Goal: Answer question/provide support: Answer question/provide support

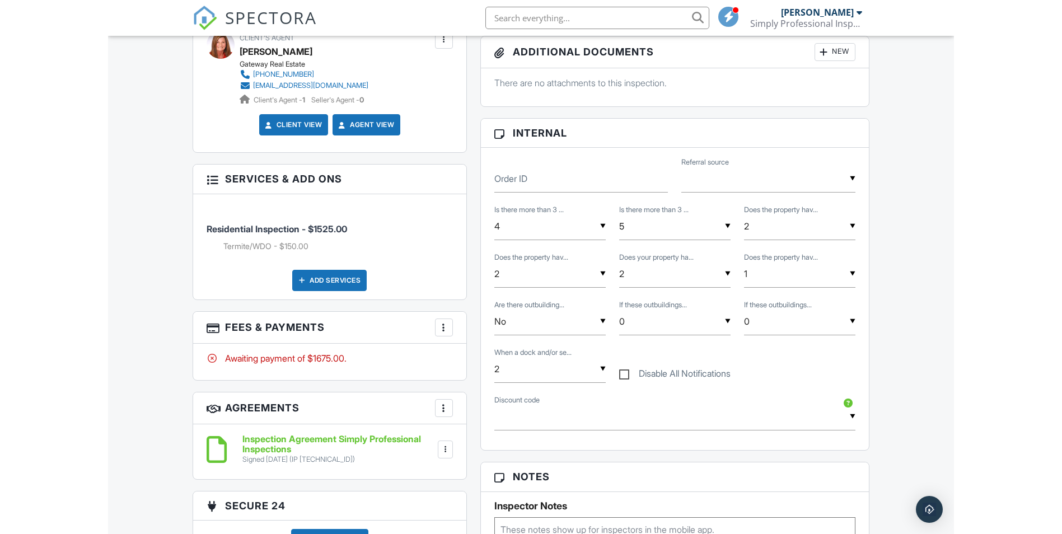
scroll to position [521, 0]
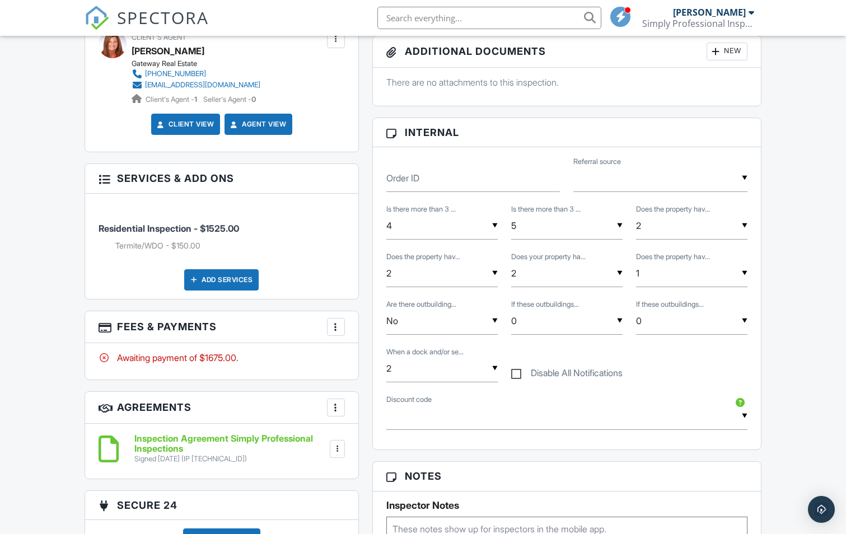
click at [332, 327] on div at bounding box center [335, 326] width 11 height 11
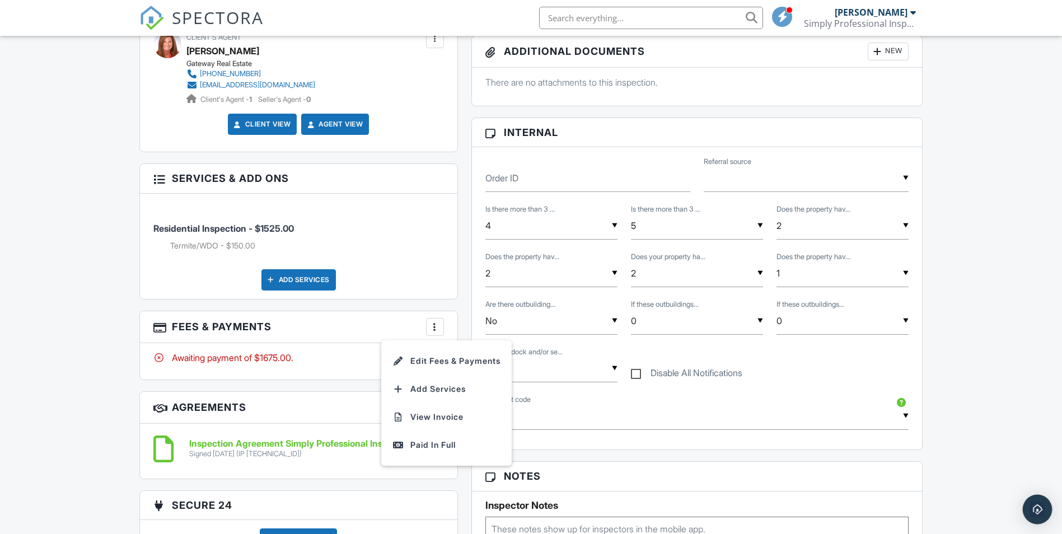
click at [845, 505] on img "Open Intercom Messenger" at bounding box center [1037, 509] width 15 height 15
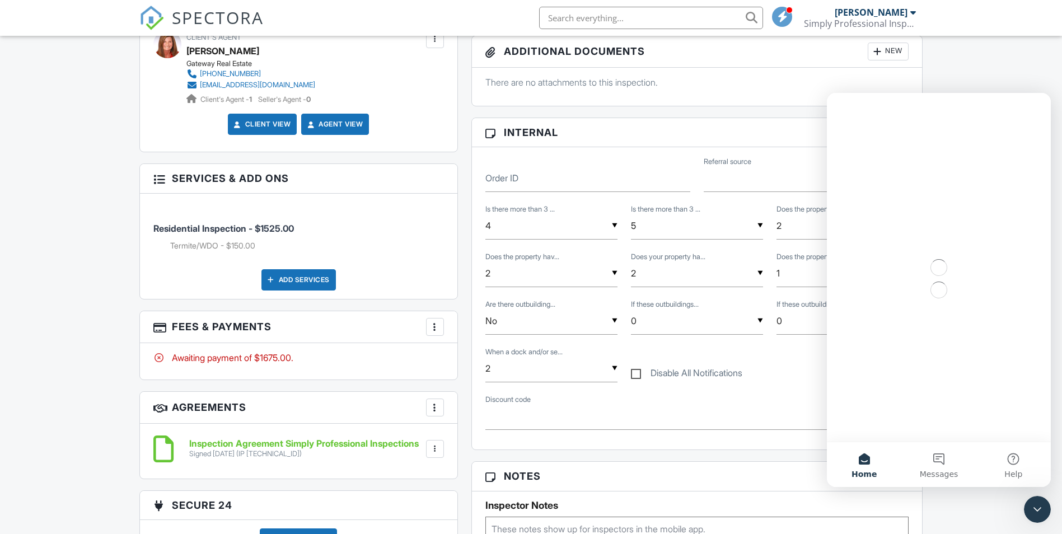
scroll to position [0, 0]
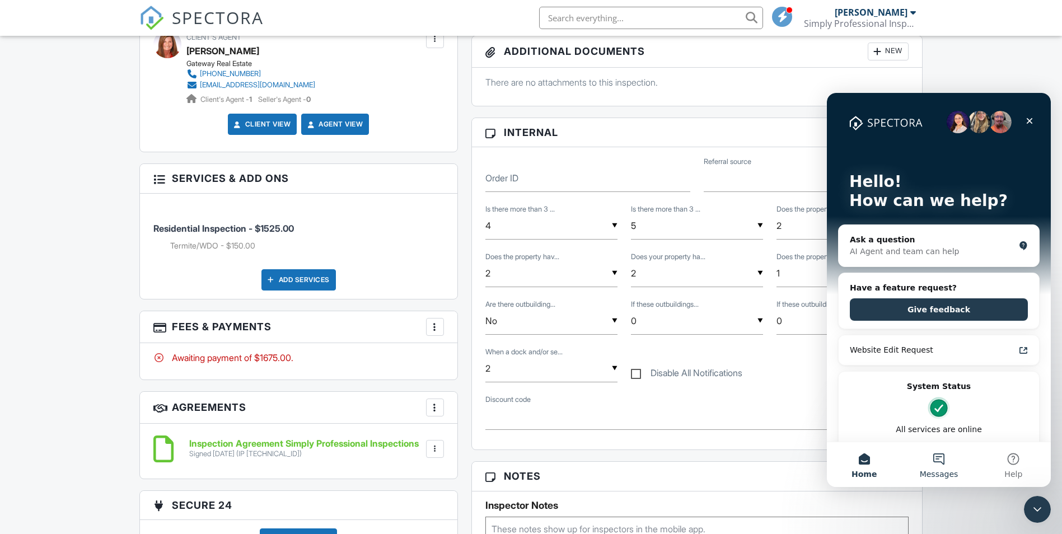
click at [845, 461] on button "Messages" at bounding box center [938, 464] width 74 height 45
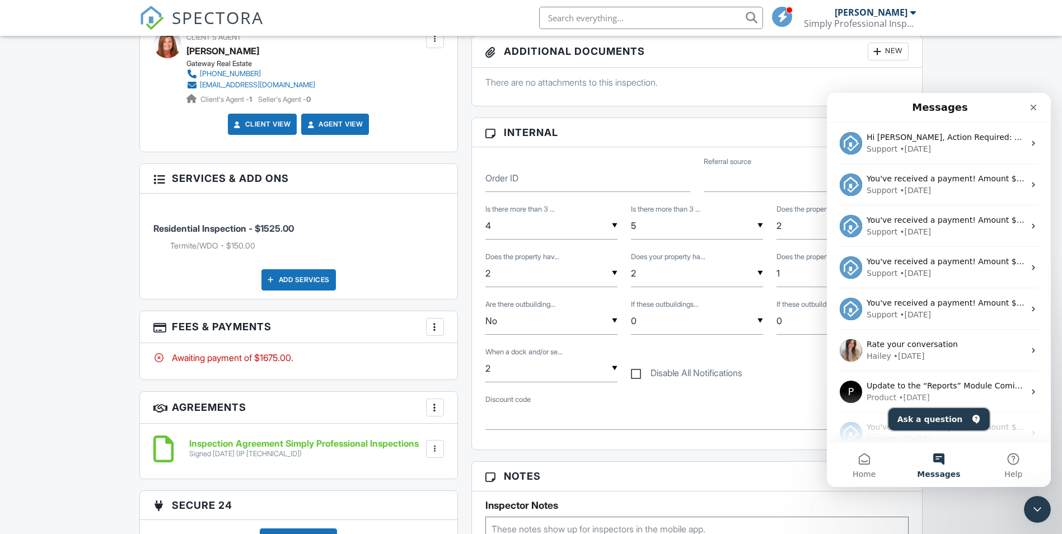
click at [845, 415] on button "Ask a question" at bounding box center [938, 419] width 101 height 22
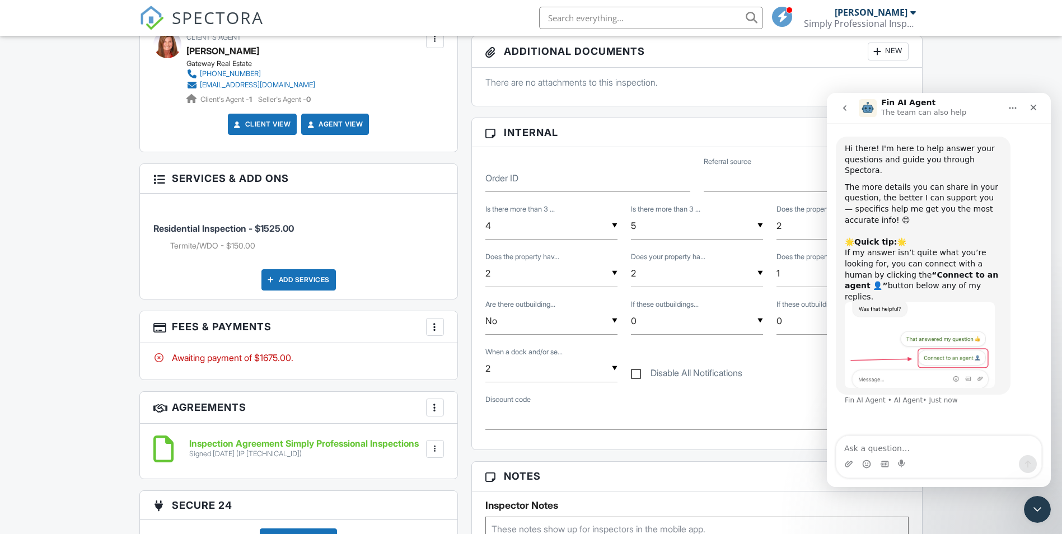
click at [845, 447] on textarea "Ask a question…" at bounding box center [938, 445] width 205 height 19
type textarea "j"
type textarea "how can I split up a payment into multiple invoices for payment"
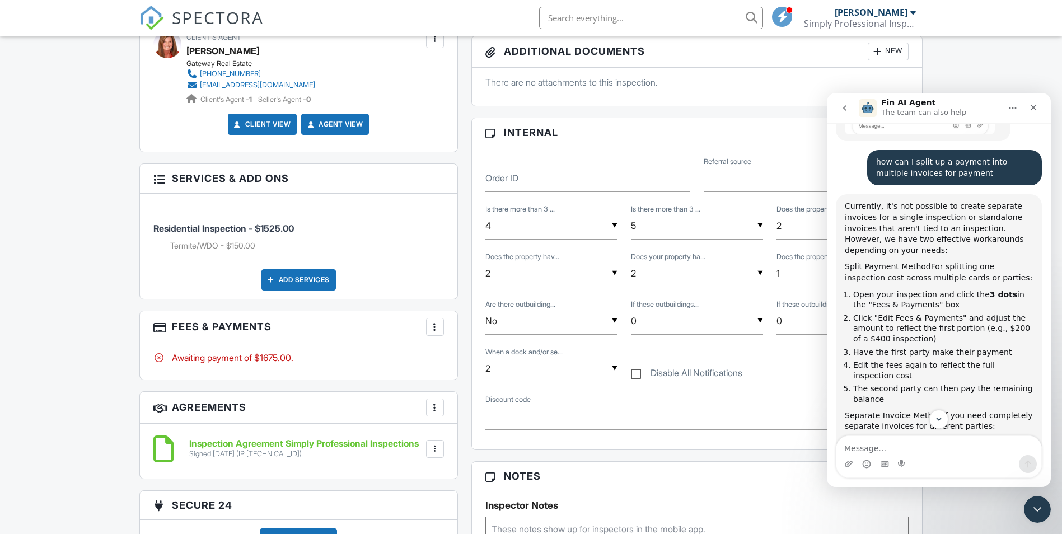
scroll to position [253, 0]
type textarea "Let me talk to a human to walk this out proper."
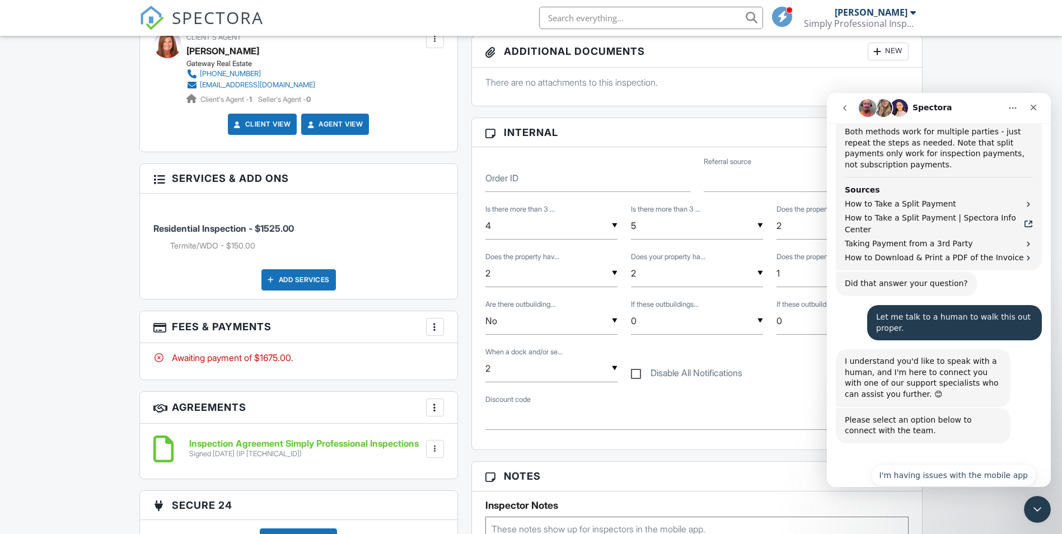
scroll to position [732, 0]
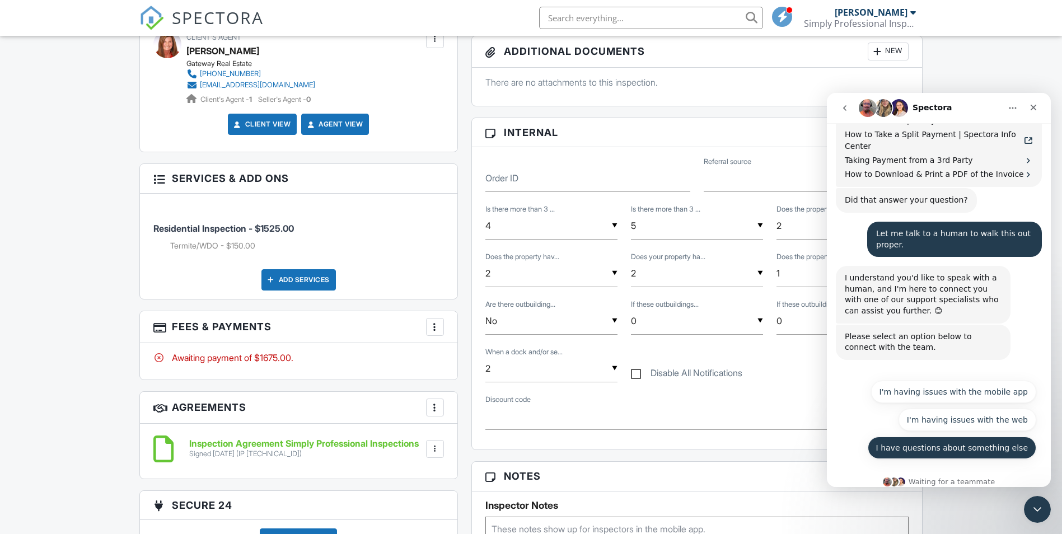
click at [845, 436] on button "I have questions about something else" at bounding box center [951, 447] width 168 height 22
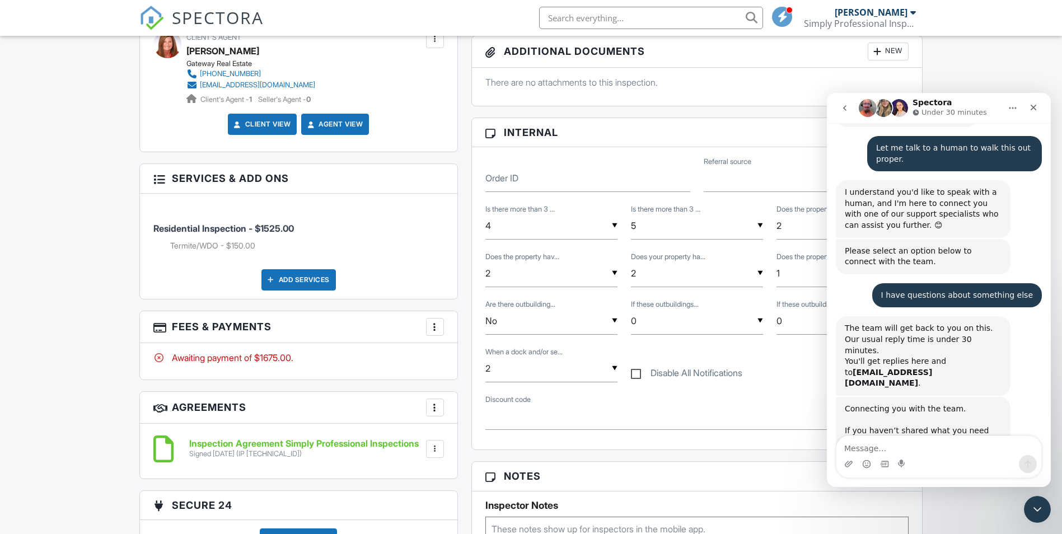
scroll to position [858, 0]
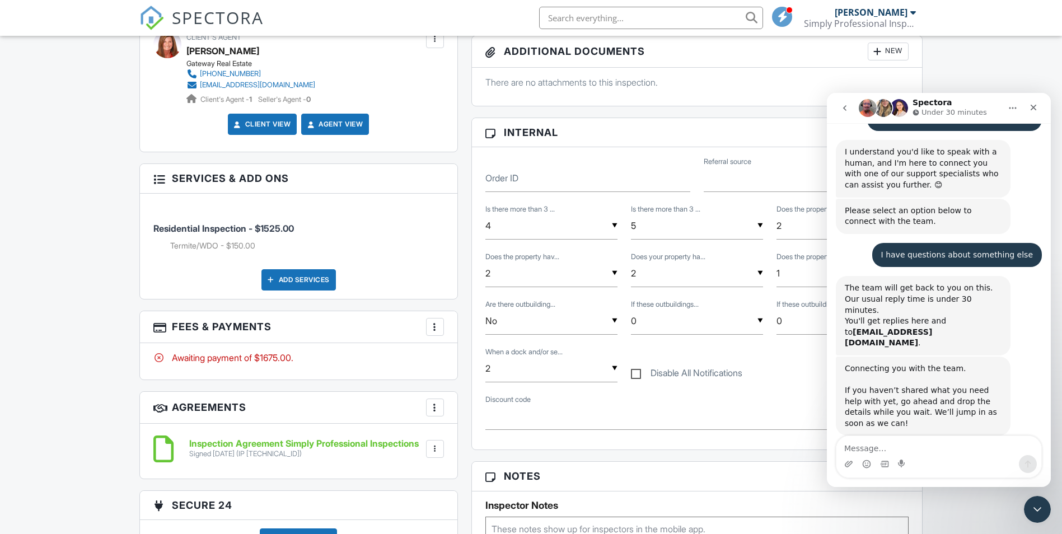
click at [845, 447] on textarea "Message…" at bounding box center [938, 445] width 205 height 19
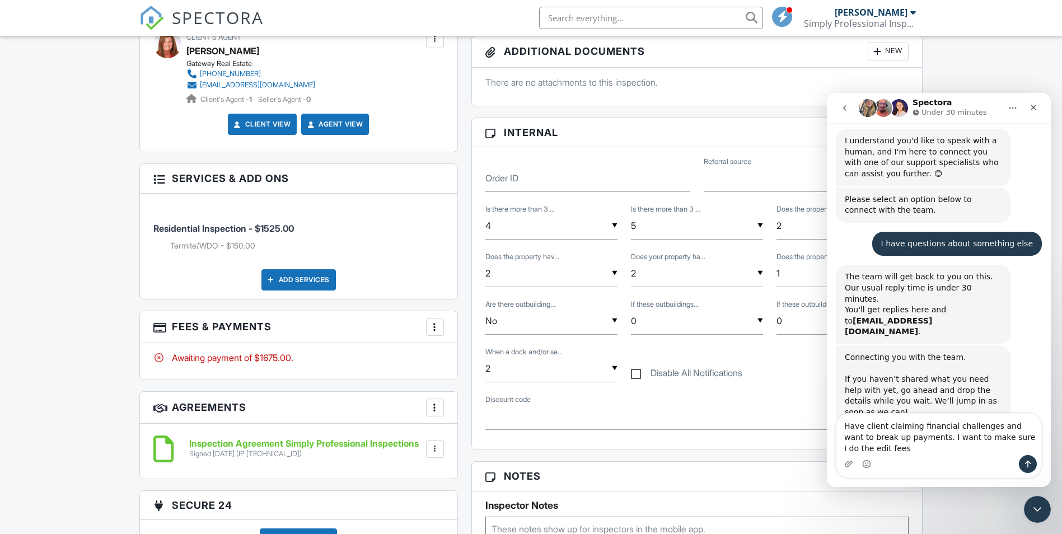
scroll to position [880, 0]
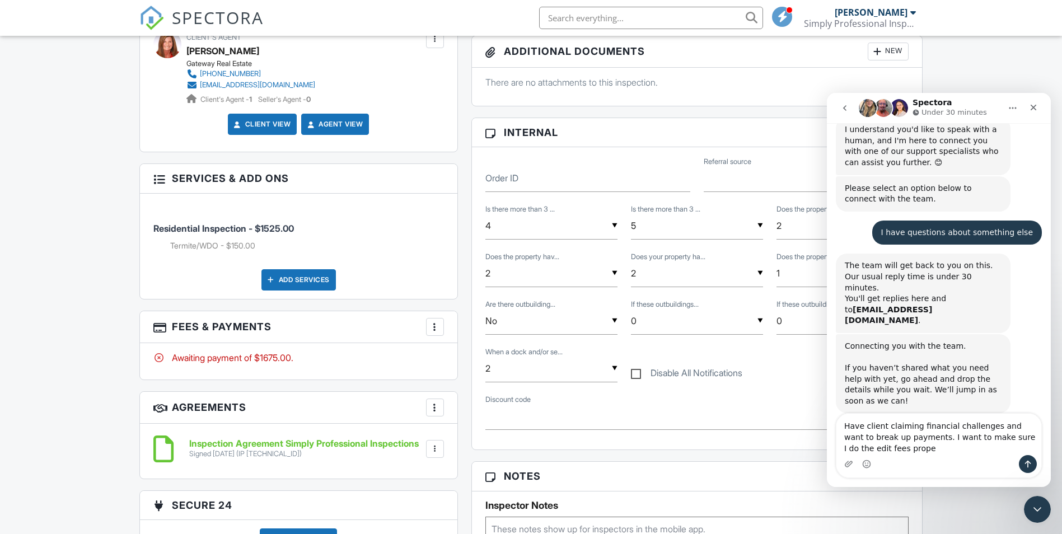
type textarea "Have client claiming financial challenges and want to break up payments. I want…"
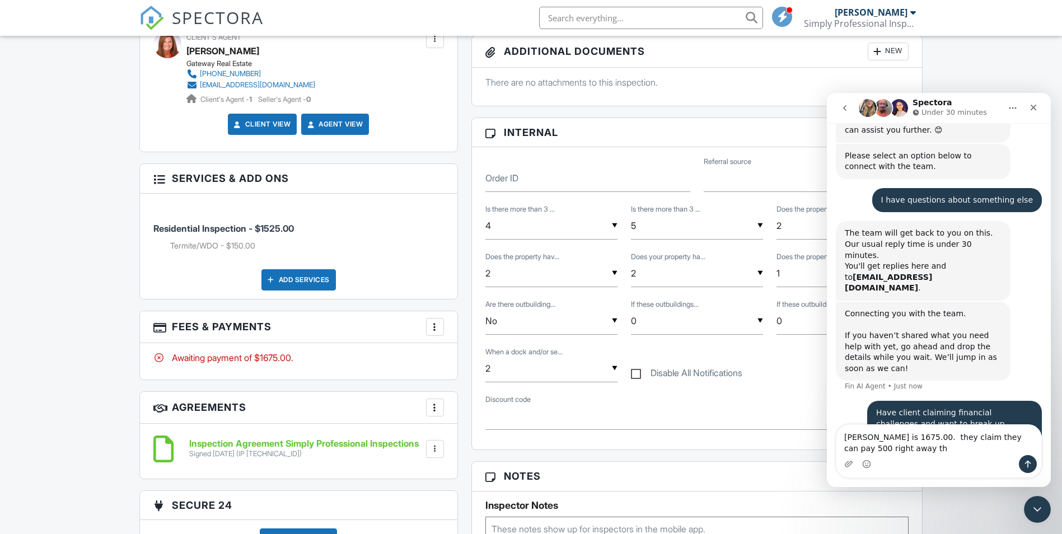
scroll to position [924, 0]
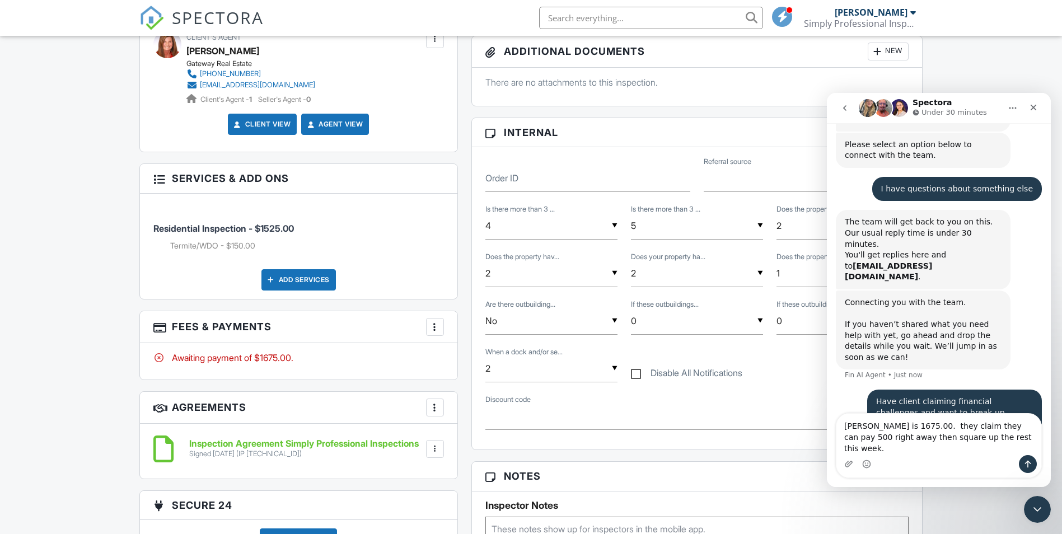
type textarea "[PERSON_NAME] is 1675.00. they claim they can pay 500 right away then square up…"
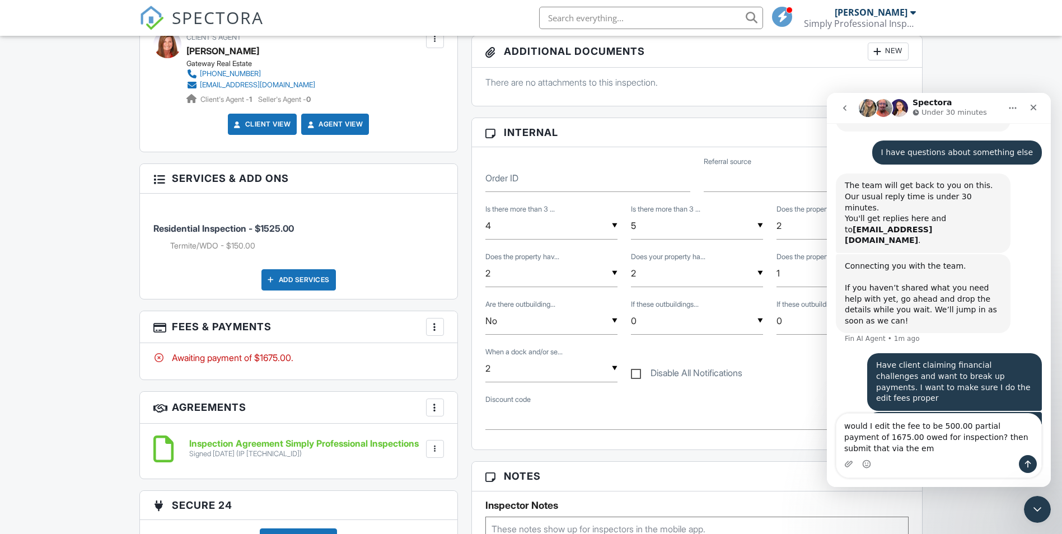
scroll to position [971, 0]
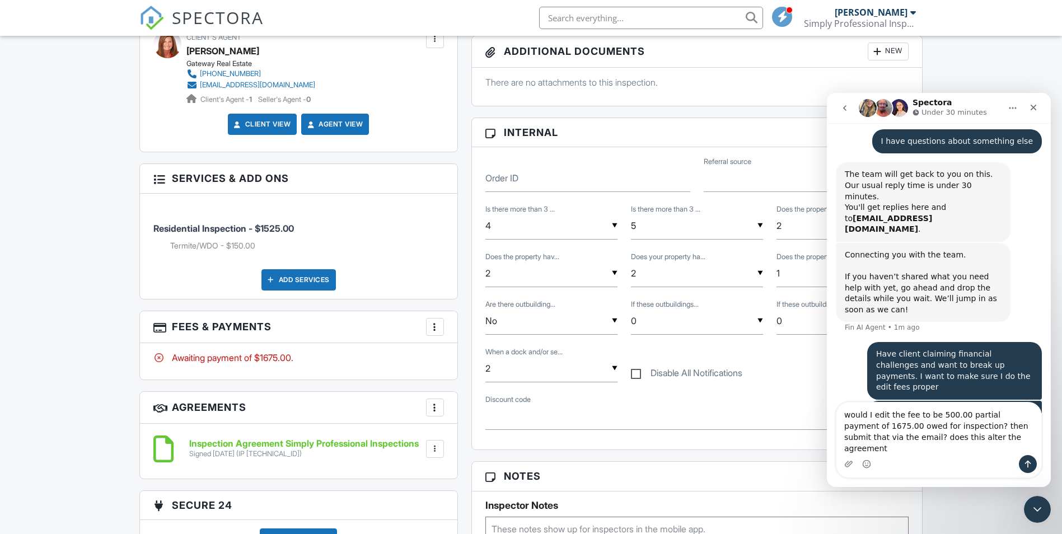
type textarea "would I edit the fee to be 500.00 partial payment of 1675.00 owed for inspectio…"
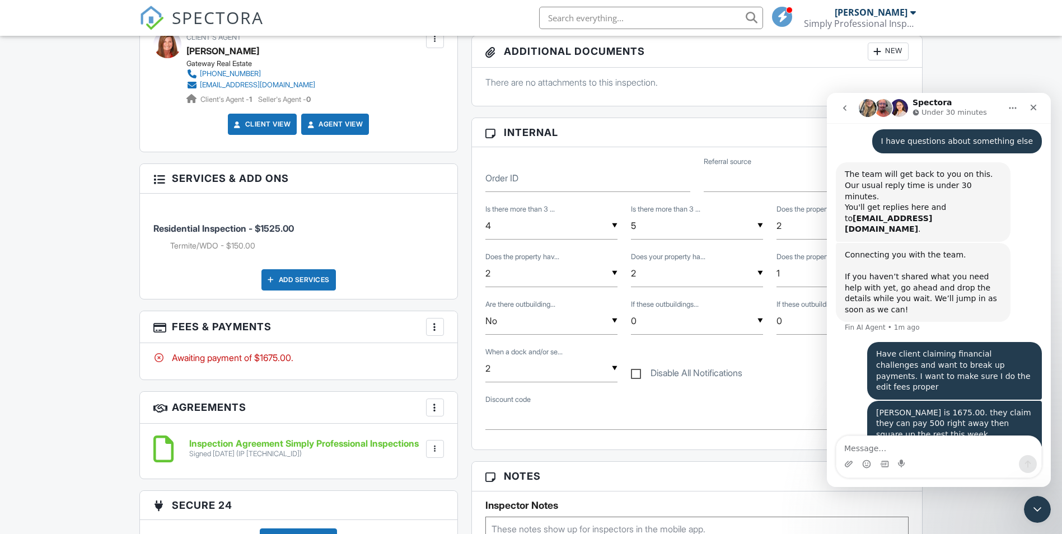
scroll to position [1008, 0]
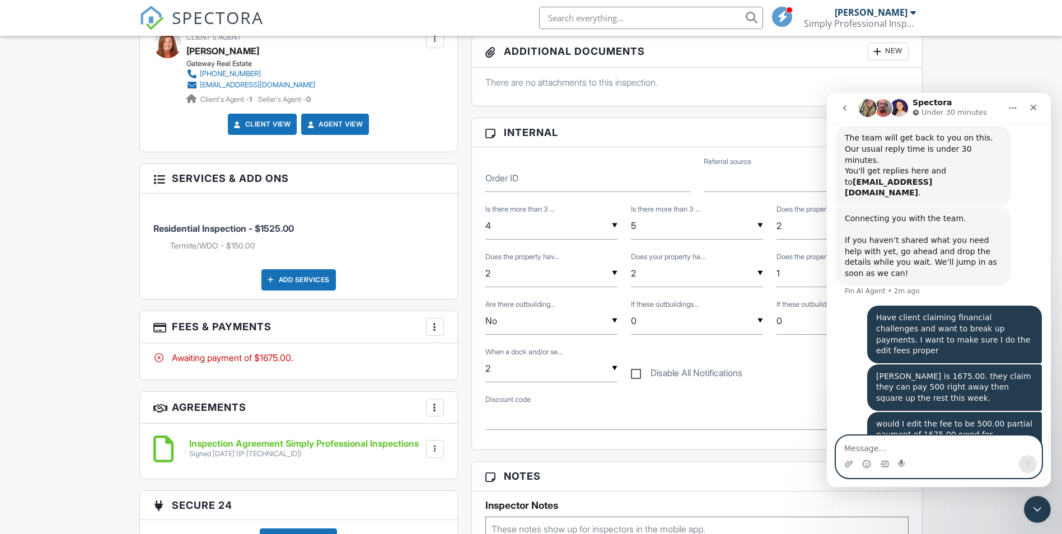
click at [845, 443] on textarea "Message…" at bounding box center [938, 445] width 205 height 19
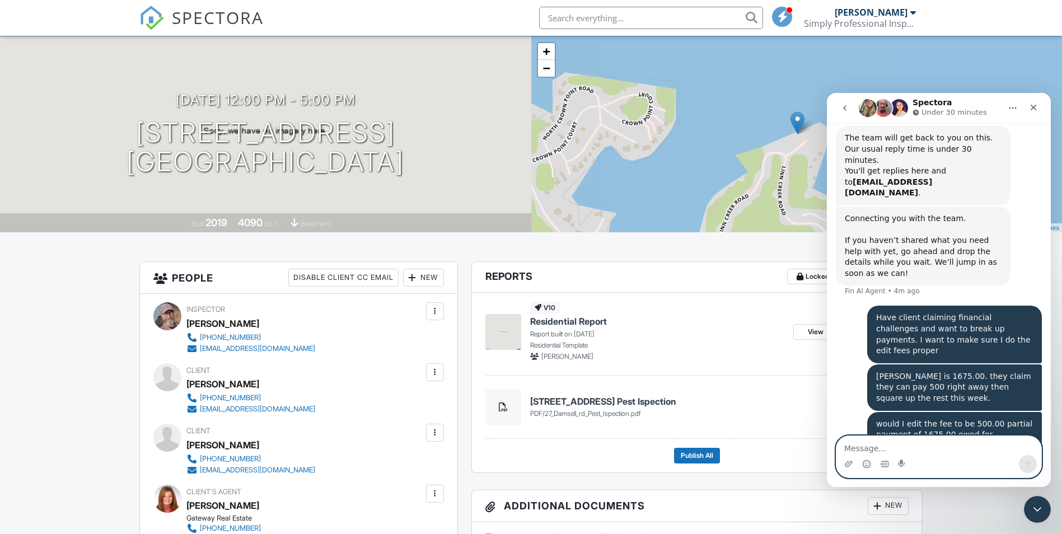
scroll to position [0, 0]
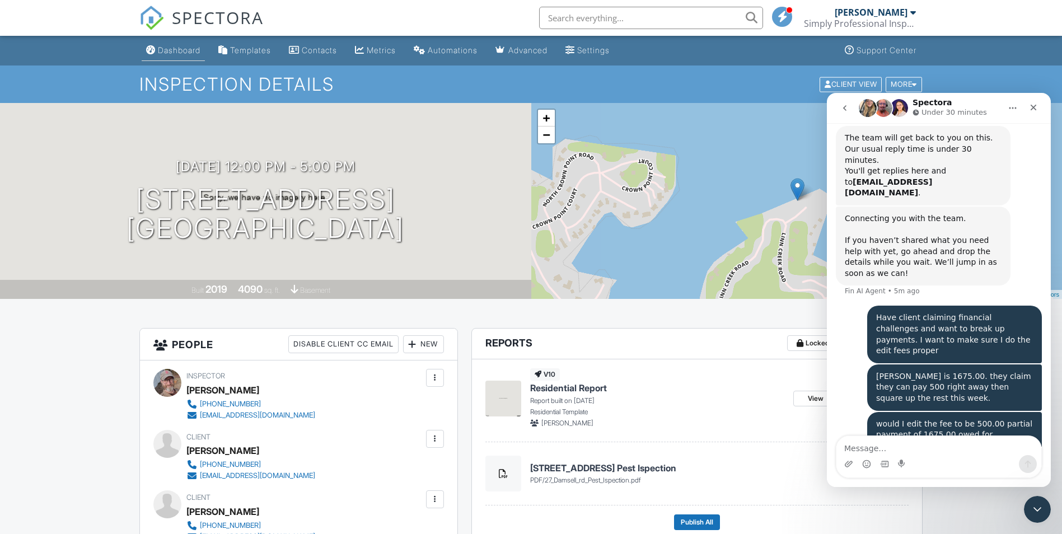
click at [182, 50] on div "Dashboard" at bounding box center [179, 50] width 43 height 10
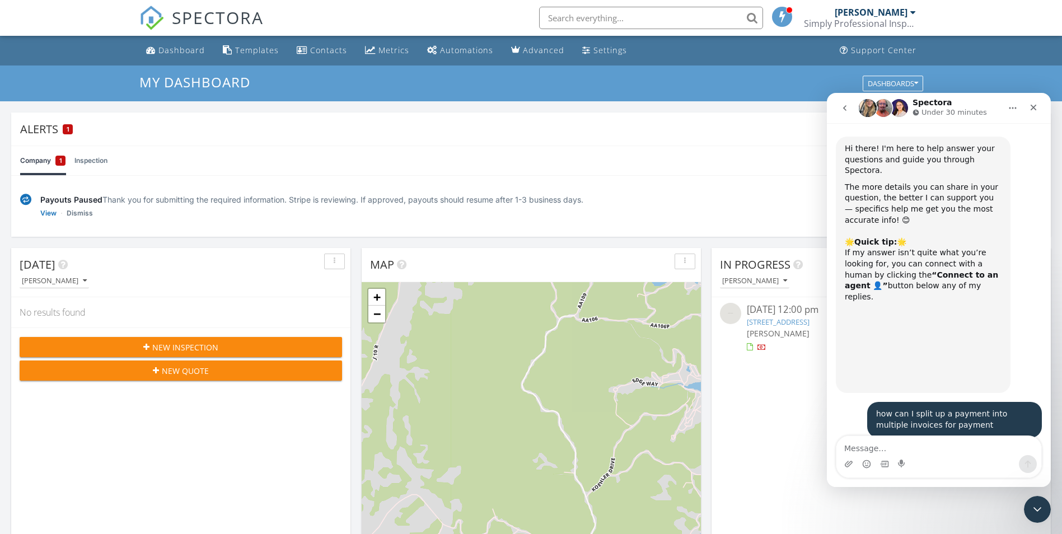
scroll to position [1008, 0]
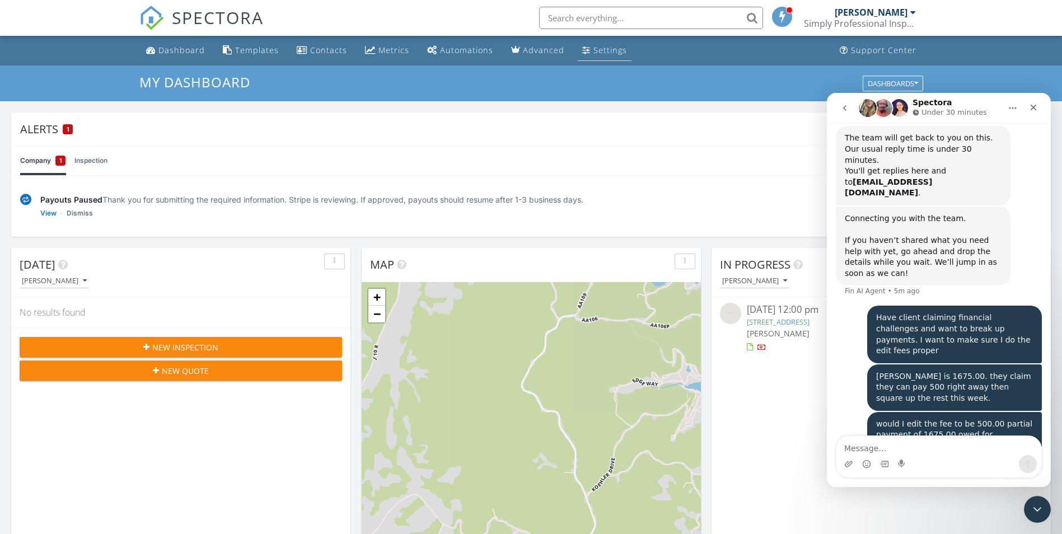
click at [593, 49] on div "Settings" at bounding box center [610, 50] width 34 height 11
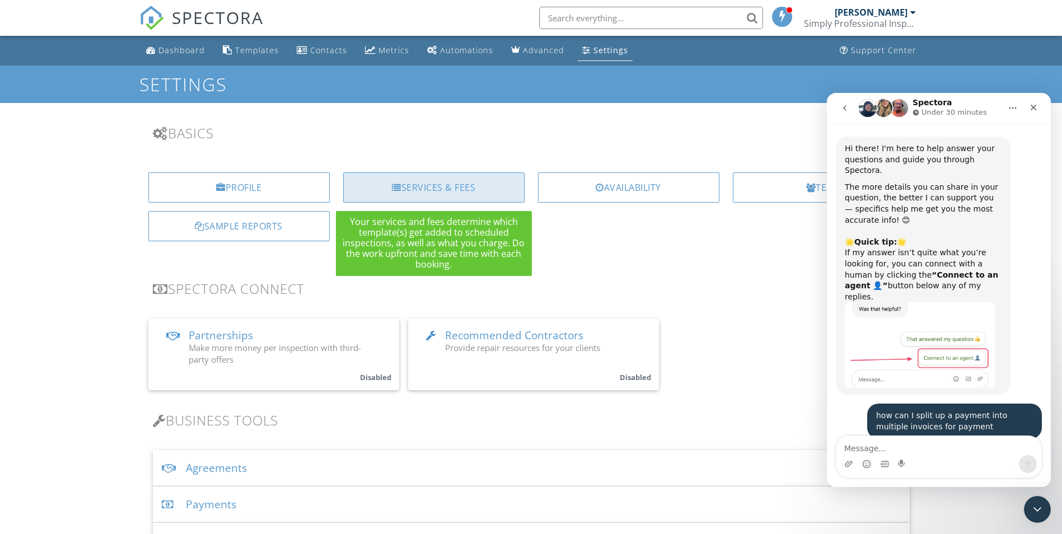
scroll to position [1008, 0]
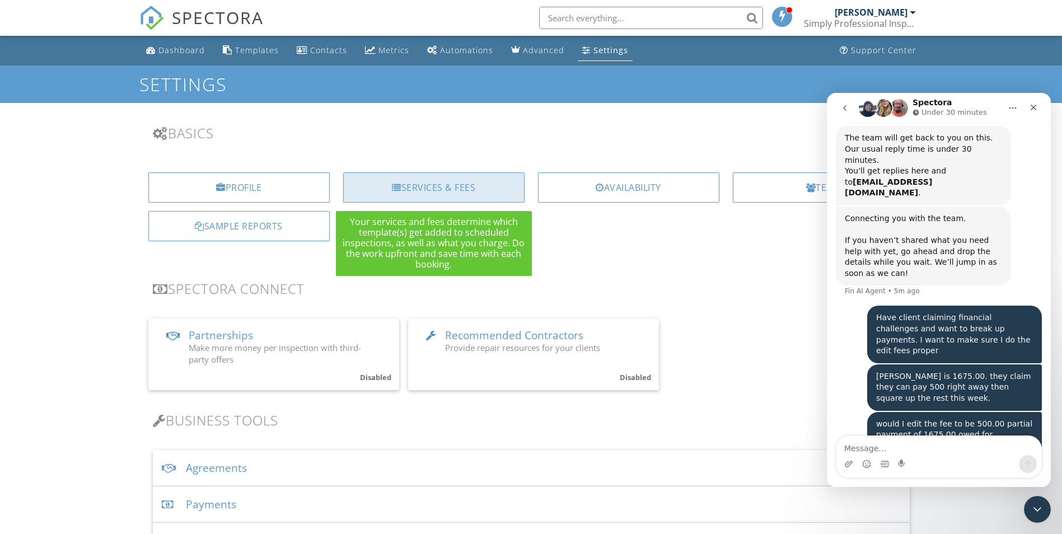
click at [419, 179] on div "Services & Fees" at bounding box center [433, 187] width 181 height 30
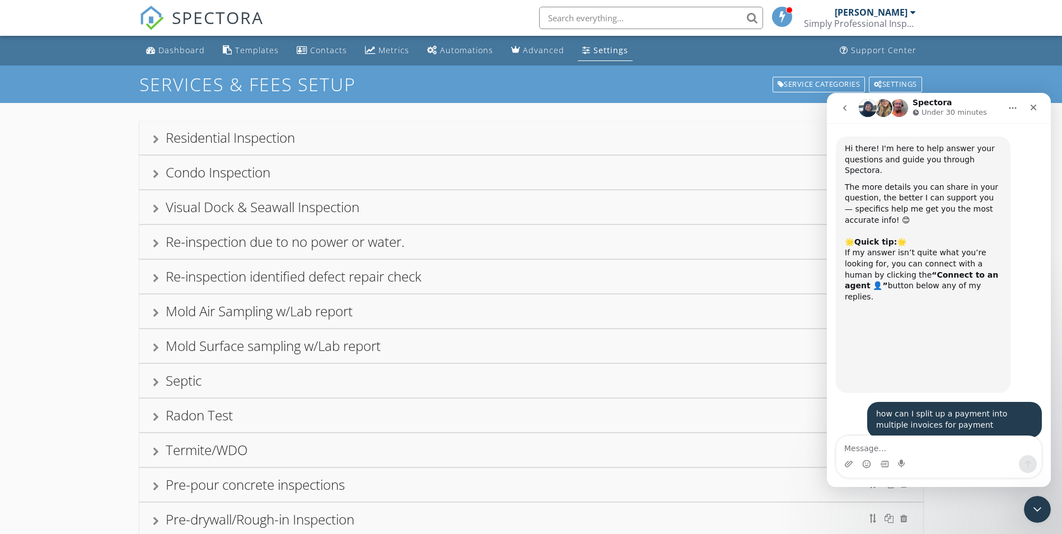
scroll to position [1008, 0]
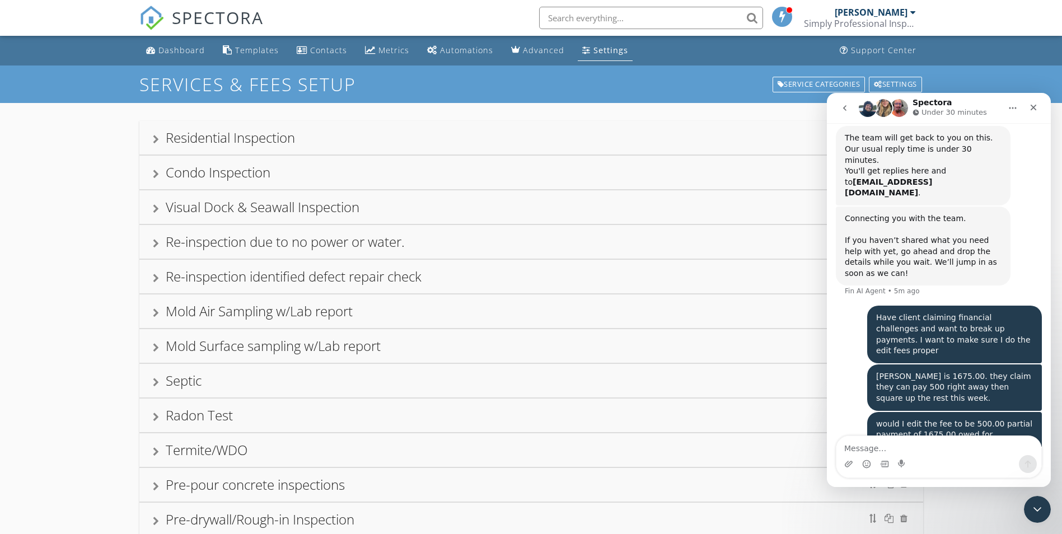
click at [593, 54] on div "Settings" at bounding box center [610, 50] width 35 height 11
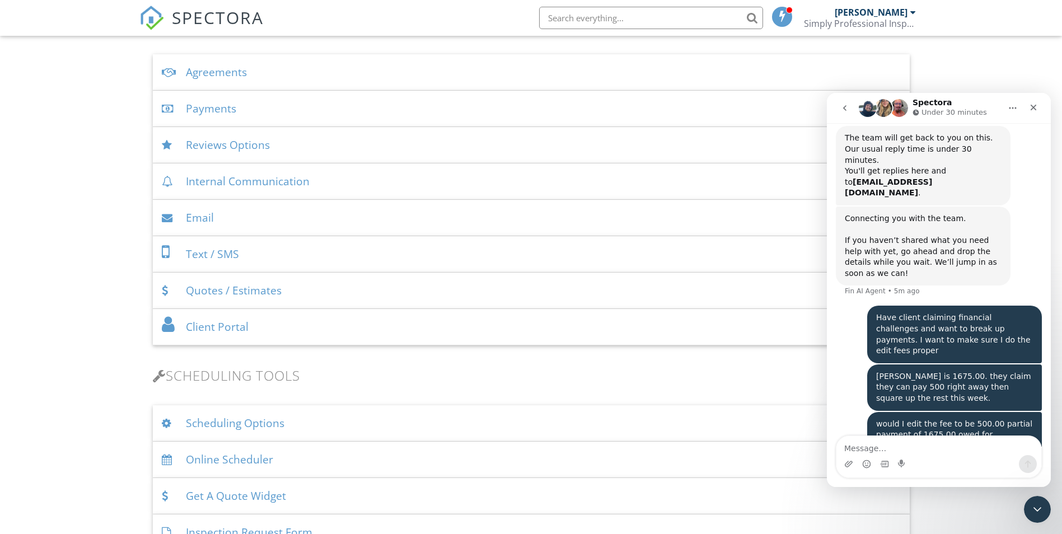
scroll to position [396, 0]
click at [238, 71] on div "Agreements" at bounding box center [531, 72] width 757 height 36
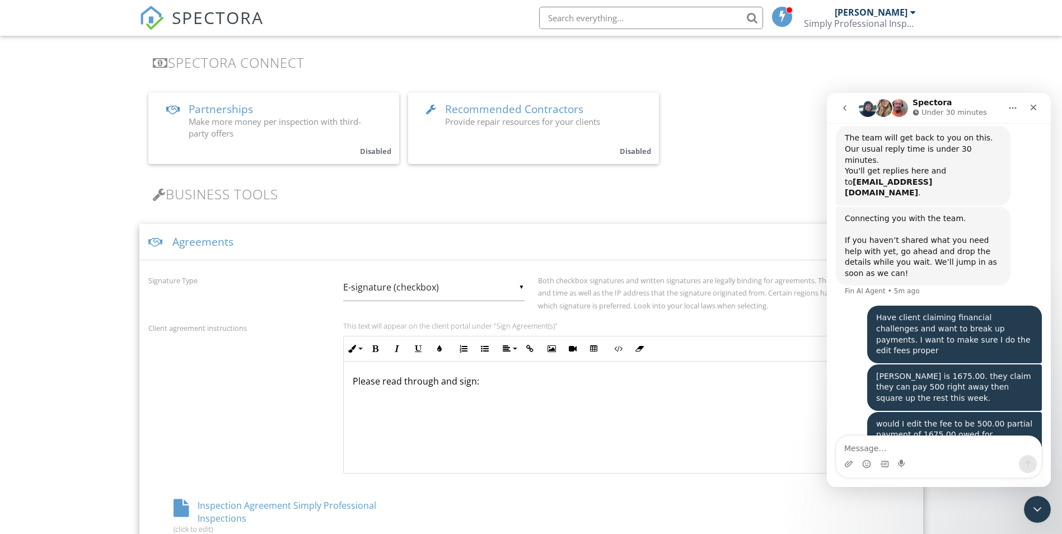
scroll to position [229, 0]
click at [550, 388] on div "Please read through and sign:" at bounding box center [629, 415] width 570 height 112
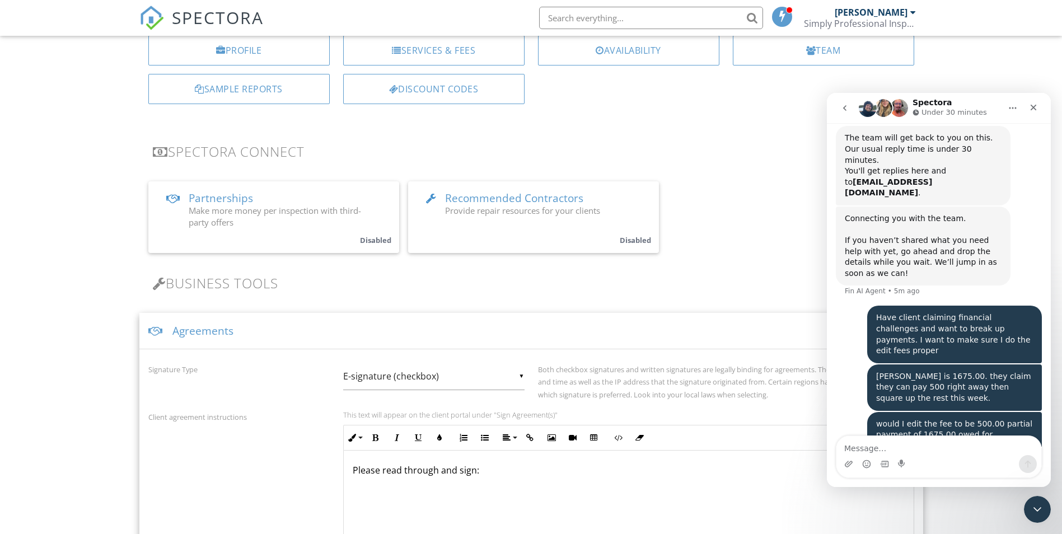
scroll to position [137, 0]
drag, startPoint x: 550, startPoint y: 388, endPoint x: 593, endPoint y: 287, distance: 109.6
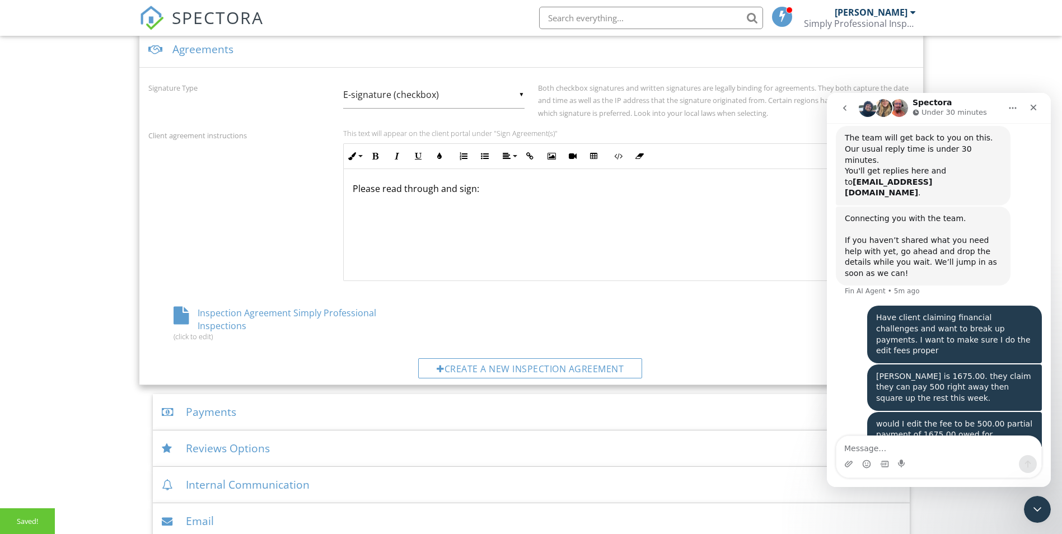
scroll to position [420, 0]
click at [268, 312] on div "Inspection Agreement Simply Professional Inspections (click to edit)" at bounding box center [275, 323] width 255 height 34
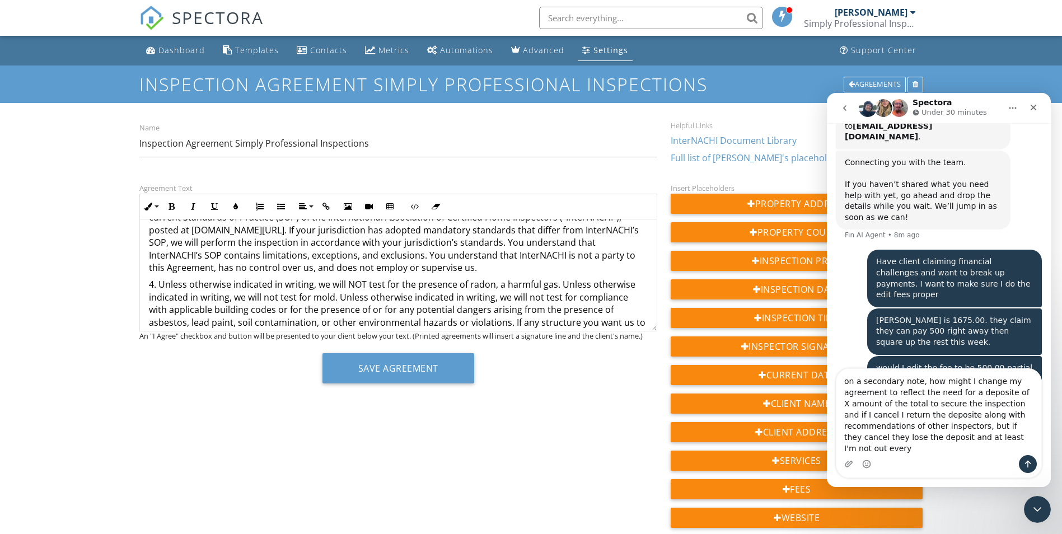
scroll to position [1075, 0]
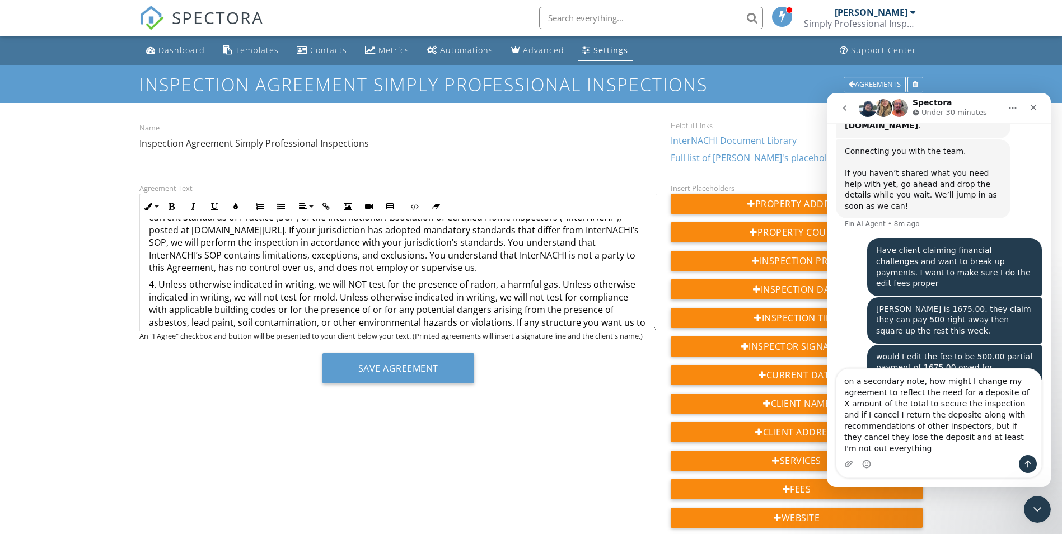
type textarea "on a secondary note, how might I change my agreement to reflect the need for a …"
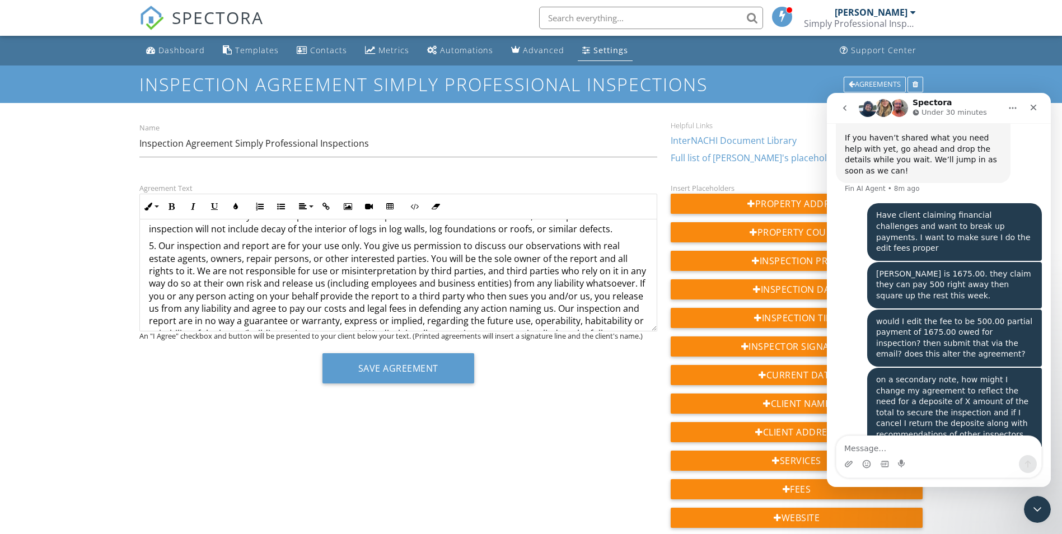
scroll to position [313, 0]
click at [379, 270] on p "5. Our inspection and report are for your use only. You give us permission to d…" at bounding box center [398, 295] width 499 height 113
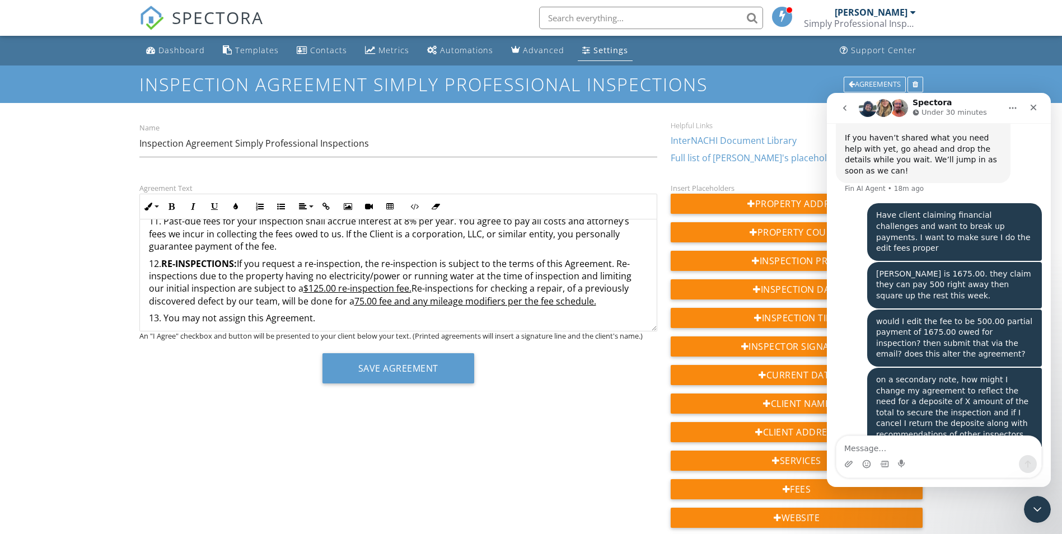
scroll to position [357, 0]
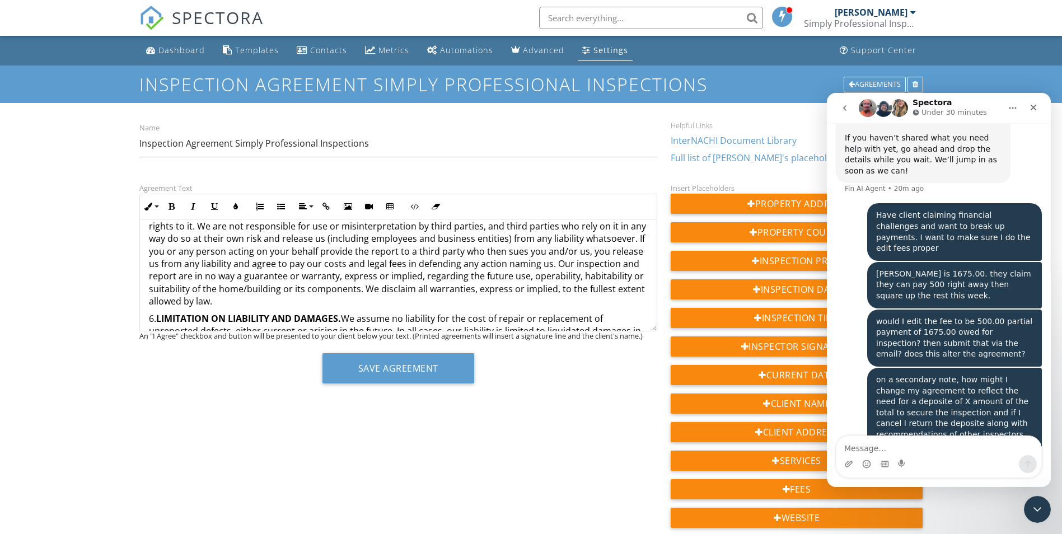
click at [248, 308] on div "INTERNACHI Home Inspection Agreement Revised February 2019 This is an Agreement…" at bounding box center [398, 436] width 517 height 1149
click at [236, 298] on p "5. Our inspection and report are for your use only. You give us permission to d…" at bounding box center [398, 251] width 499 height 113
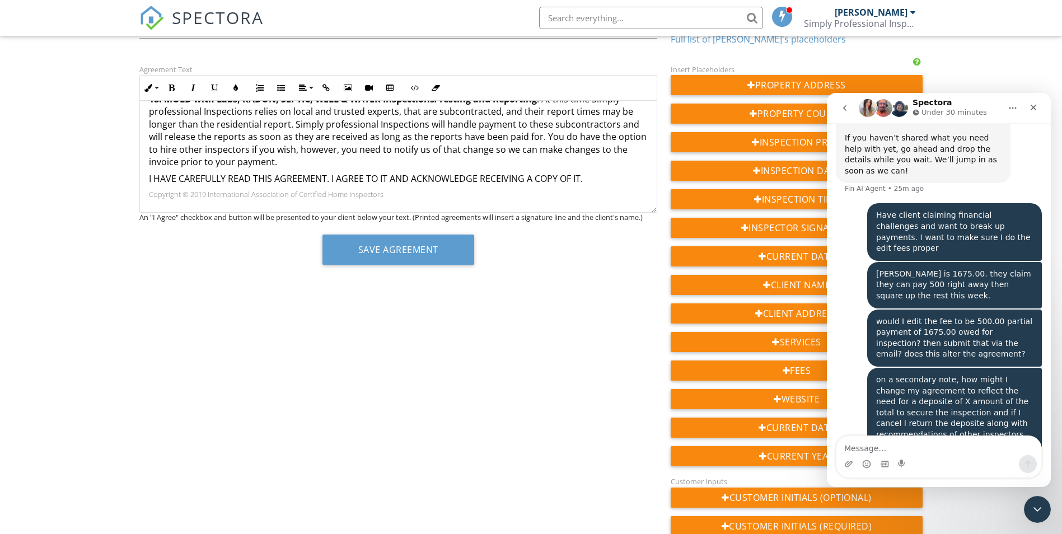
scroll to position [119, 0]
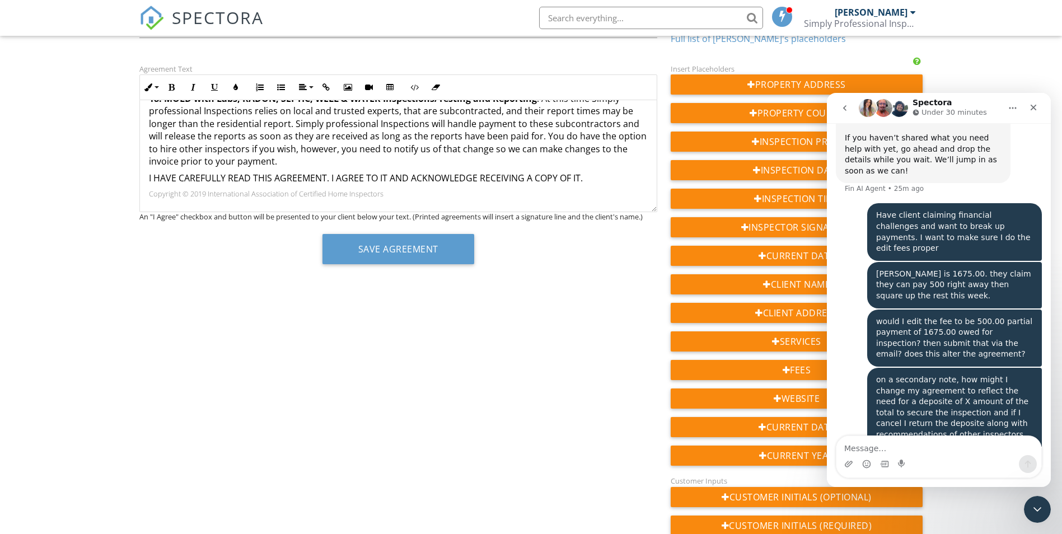
click at [401, 162] on p "18. MOLD with Labs, RADON, SEPTIC, WELL & WATER Inspections/Testing and Reporti…" at bounding box center [398, 129] width 499 height 75
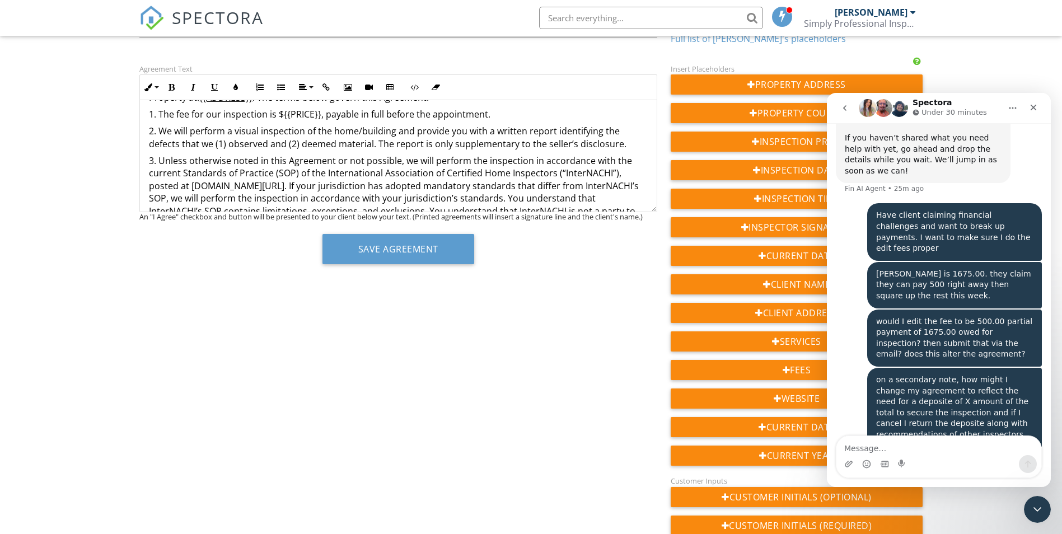
scroll to position [107, 0]
click at [501, 108] on p "1. The fee for our inspection is ${{PRICE}}, payable in full before the appoint…" at bounding box center [398, 113] width 499 height 12
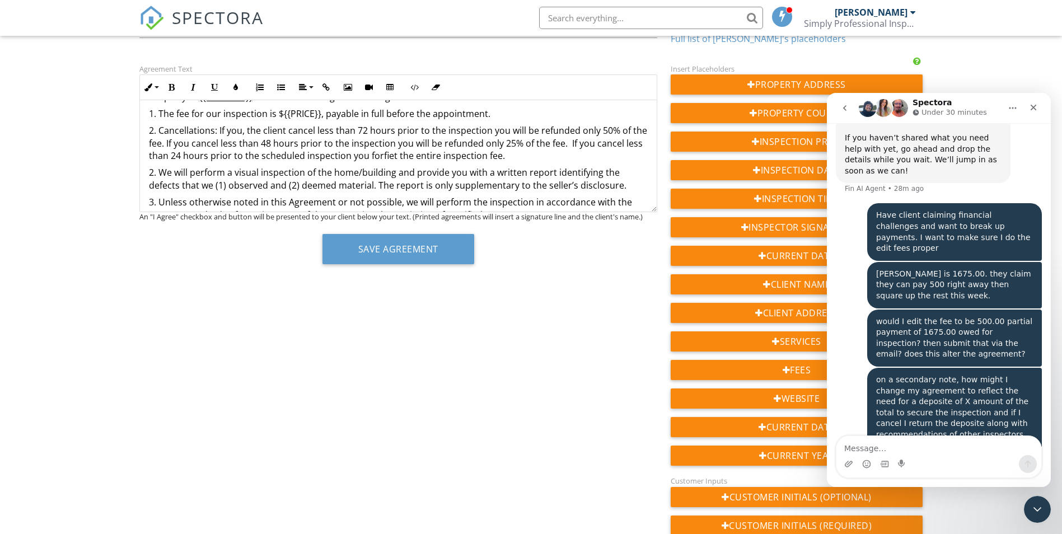
click at [217, 131] on p "2. Cancellations: If you, the client cancel less than 72 hours prior to the ins…" at bounding box center [398, 142] width 499 height 37
drag, startPoint x: 215, startPoint y: 130, endPoint x: 160, endPoint y: 134, distance: 55.5
click at [160, 134] on p "2. Cancellations: If you, the client cancel less than 72 hours prior to the ins…" at bounding box center [398, 142] width 499 height 37
click at [172, 90] on icon "button" at bounding box center [172, 87] width 8 height 8
click at [448, 131] on p "2. Cancellations: If you, the client cancel less than 72 hours prior to the ins…" at bounding box center [398, 142] width 499 height 37
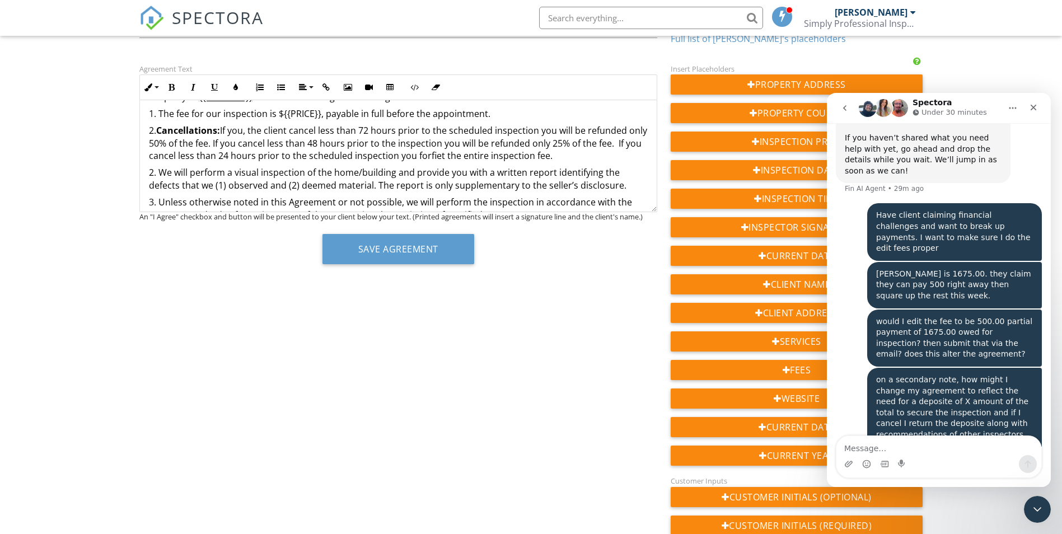
click at [538, 130] on p "2. Cancellations: If you, the client cancel less than 72 hours prior to the sch…" at bounding box center [398, 142] width 499 height 37
click at [291, 131] on p "2. Cancellations: If you, the client cancel less than 72 hours prior to the sch…" at bounding box center [398, 142] width 499 height 37
click at [384, 111] on p "1. The fee for our inspection is ${{PRICE}}, payable in full before the appoint…" at bounding box center [398, 113] width 499 height 12
click at [382, 115] on p "1. The fee for our inspection is ${{PRICE}}, payable in full 72 hours before th…" at bounding box center [398, 113] width 499 height 12
click at [525, 114] on p "1. The fee for our inspection is ${{PRICE}}, payable in full, 72 hours before t…" at bounding box center [398, 113] width 499 height 12
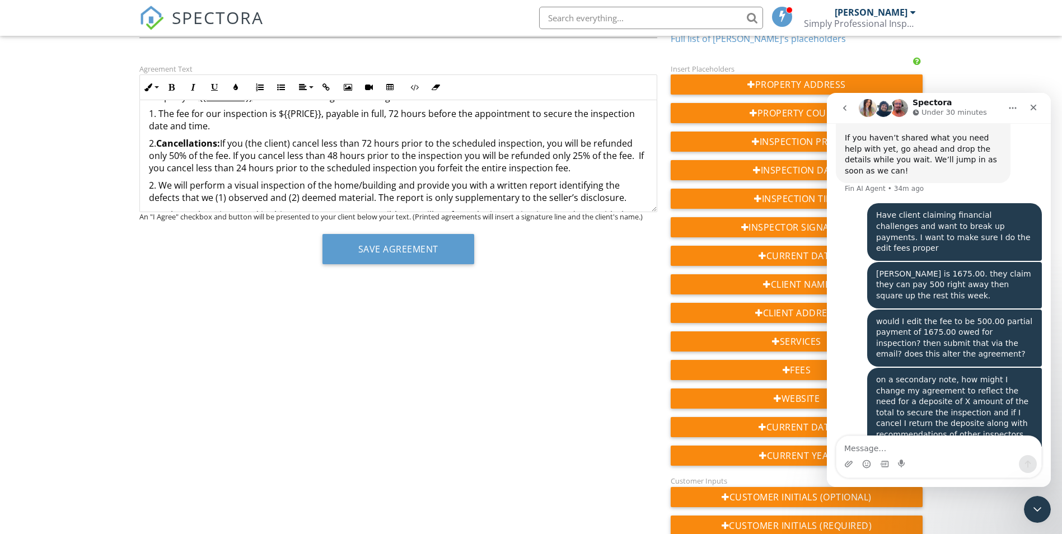
click at [578, 166] on p "2. Cancellations: If you (the client) cancel less than 72 hours prior to the sc…" at bounding box center [398, 155] width 499 height 37
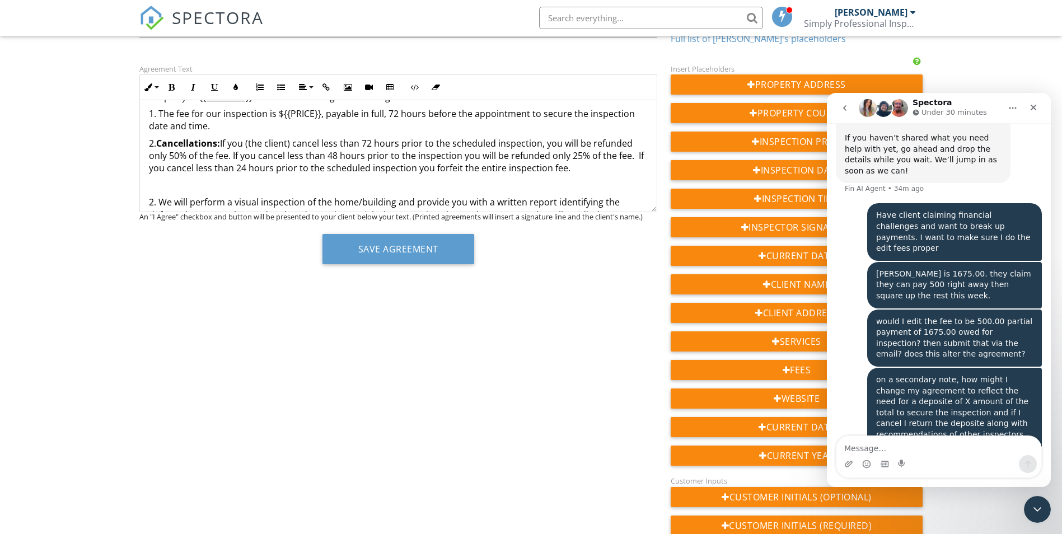
click at [196, 180] on p "​ ​" at bounding box center [398, 185] width 499 height 12
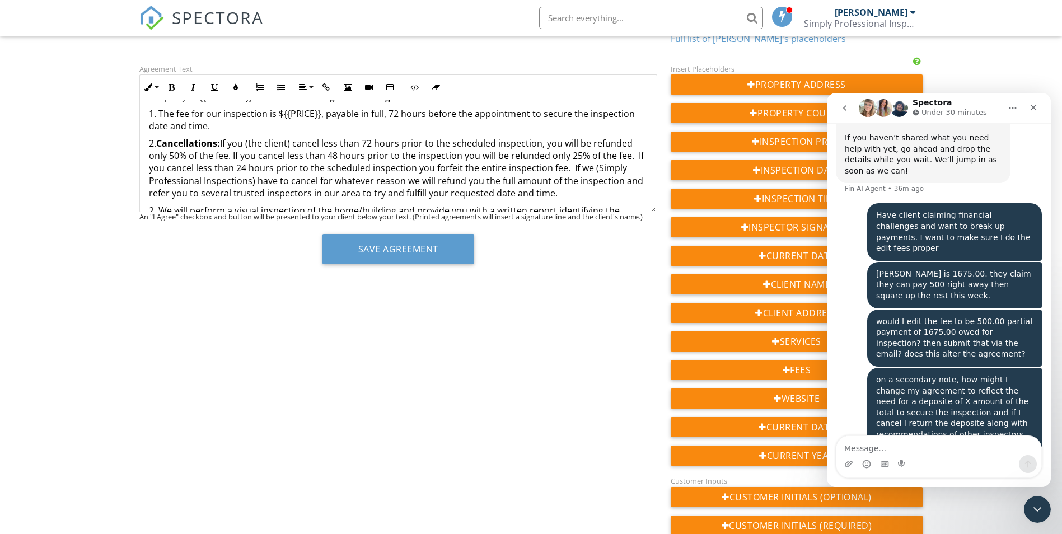
click at [574, 196] on p "2. Cancellations: If you (the client) cancel less than 72 hours prior to the sc…" at bounding box center [398, 168] width 499 height 63
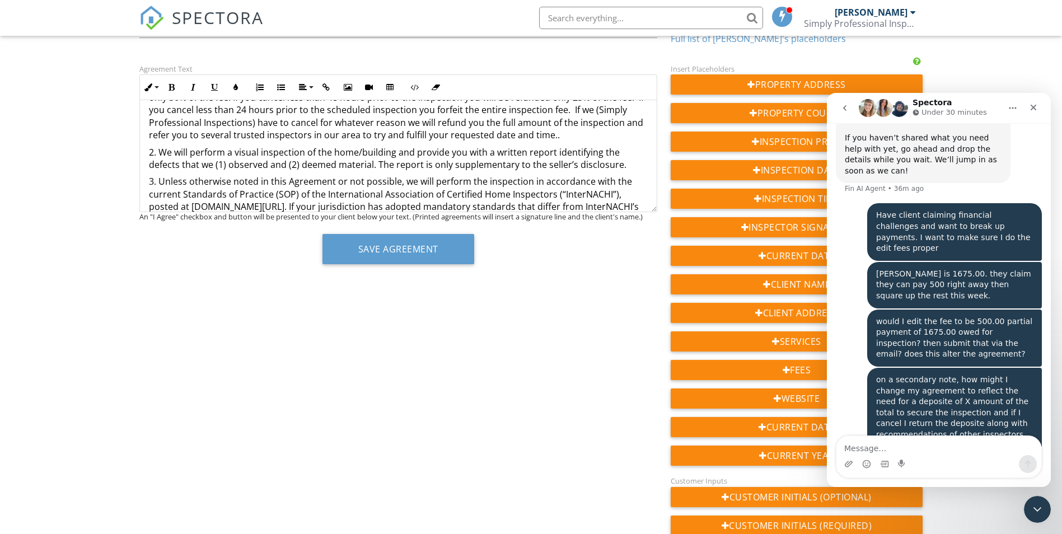
scroll to position [166, 0]
click at [152, 151] on p "2. We will perform a visual inspection of the home/building and provide you wit…" at bounding box center [398, 157] width 499 height 25
click at [152, 181] on p "3. Unless otherwise noted in this Agreement or not possible, we will perform th…" at bounding box center [398, 212] width 499 height 75
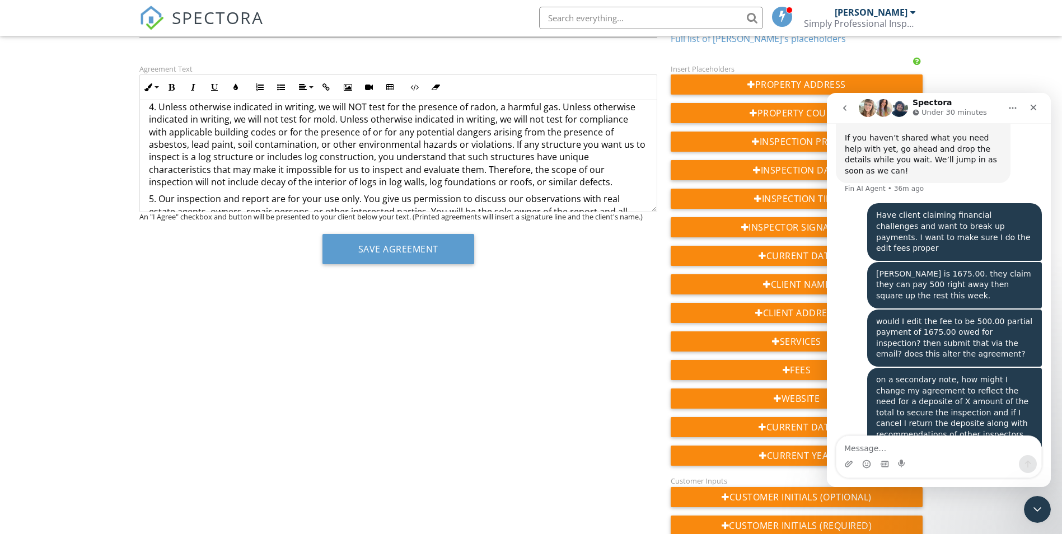
scroll to position [320, 0]
click at [152, 110] on p "4. Unless otherwise indicated in writing, we will NOT test for the presence of …" at bounding box center [398, 144] width 499 height 88
click at [151, 199] on p "5. Our inspection and report are for your use only. You give us permission to d…" at bounding box center [398, 249] width 499 height 113
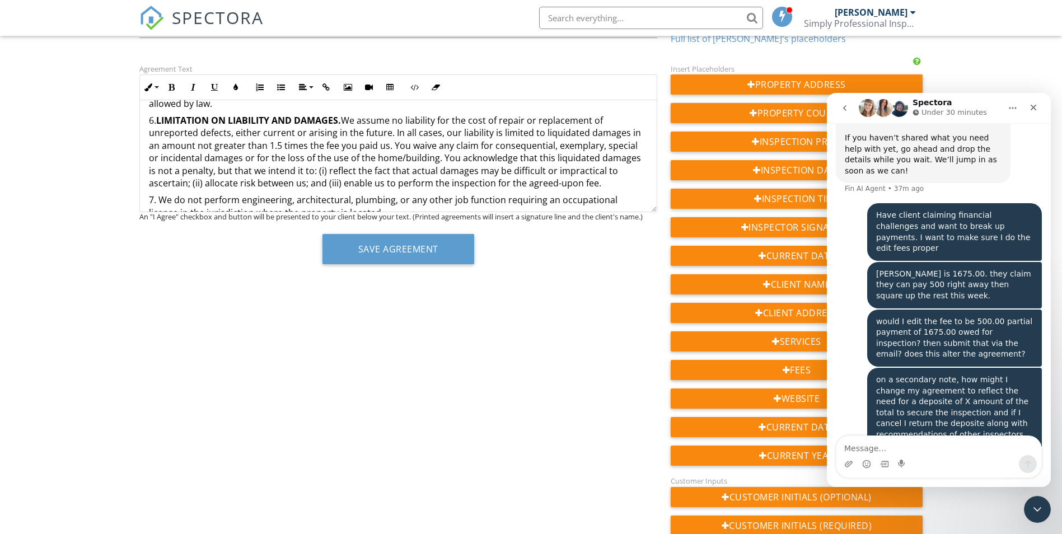
scroll to position [516, 0]
click at [151, 120] on p "6. LIMITATION ON LIABILITY AND DAMAGES. We assume no liability for the cost of …" at bounding box center [398, 151] width 499 height 75
click at [153, 199] on p "7. We do not perform engineering, architectural, plumbing, or any other job fun…" at bounding box center [398, 205] width 499 height 25
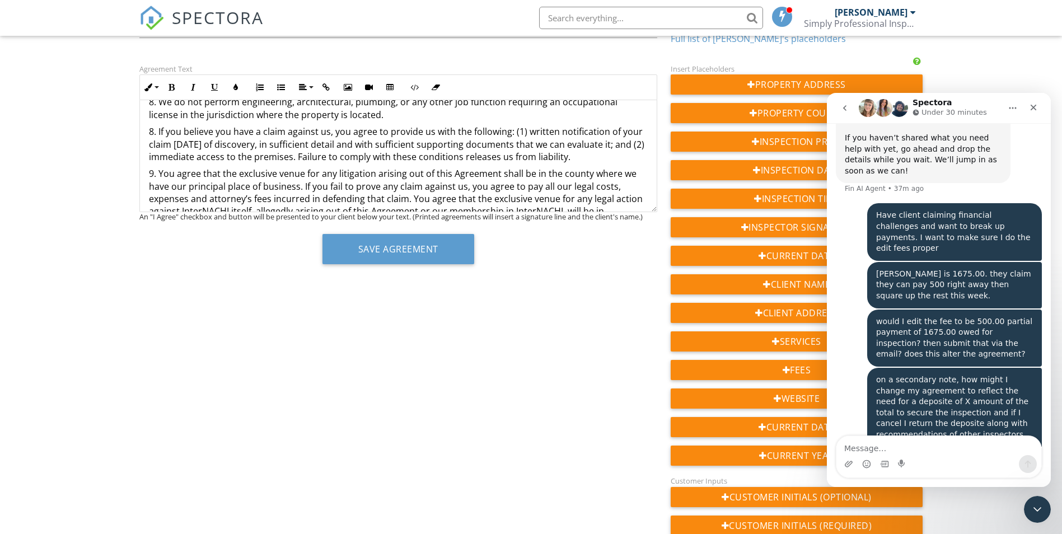
scroll to position [614, 0]
click at [153, 132] on p "8. If you believe you have a claim against us, you agree to provide us with the…" at bounding box center [398, 143] width 499 height 37
click at [151, 183] on p "9. You agree that the exclusive venue for any litigation arising out of this Ag…" at bounding box center [398, 211] width 499 height 88
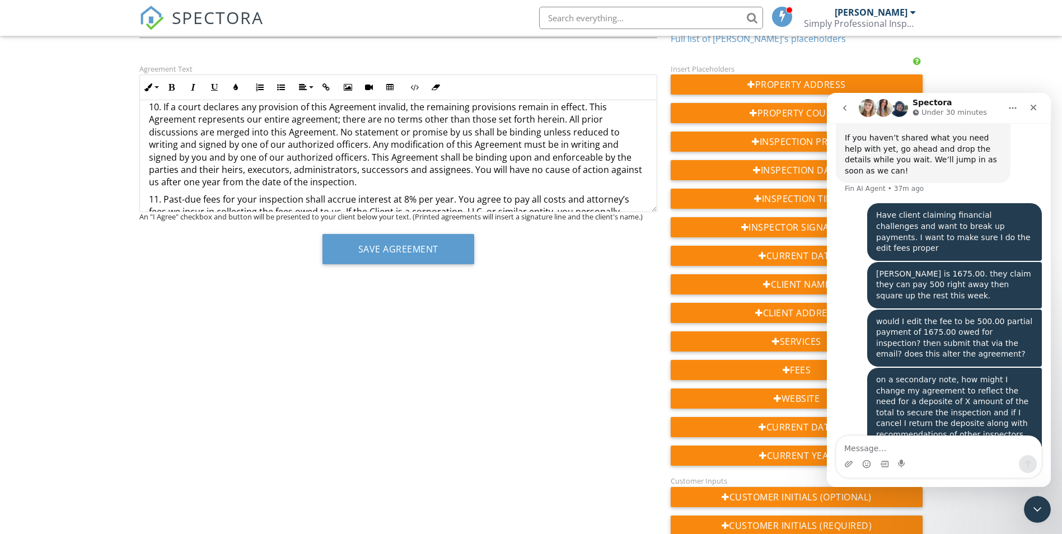
scroll to position [773, 0]
click at [157, 118] on p "10. If a court declares any provision of this Agreement invalid, the remaining …" at bounding box center [398, 144] width 499 height 88
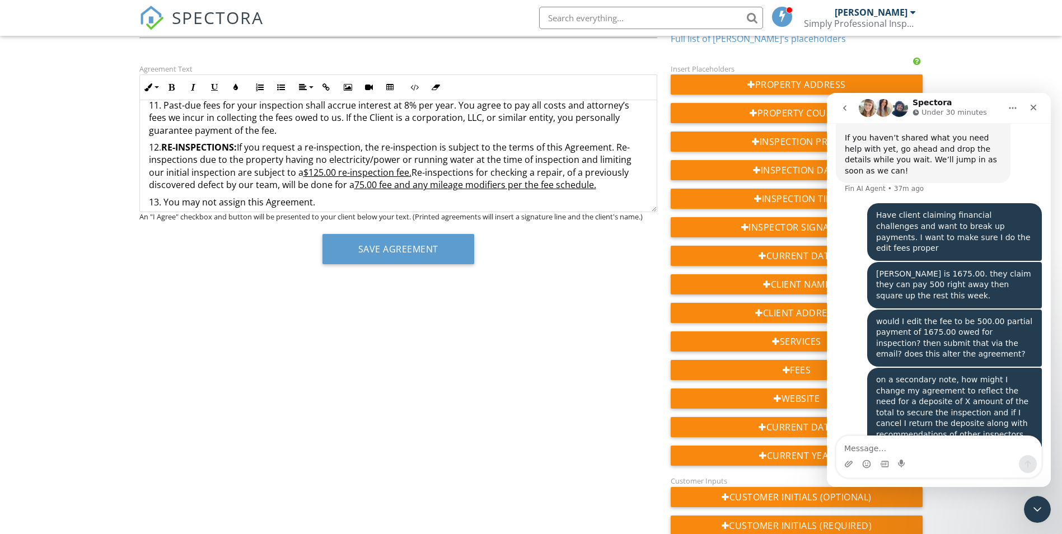
scroll to position [867, 0]
click at [157, 118] on p "11. Past-due fees for your inspection shall accrue interest at 8% per year. You…" at bounding box center [398, 116] width 499 height 37
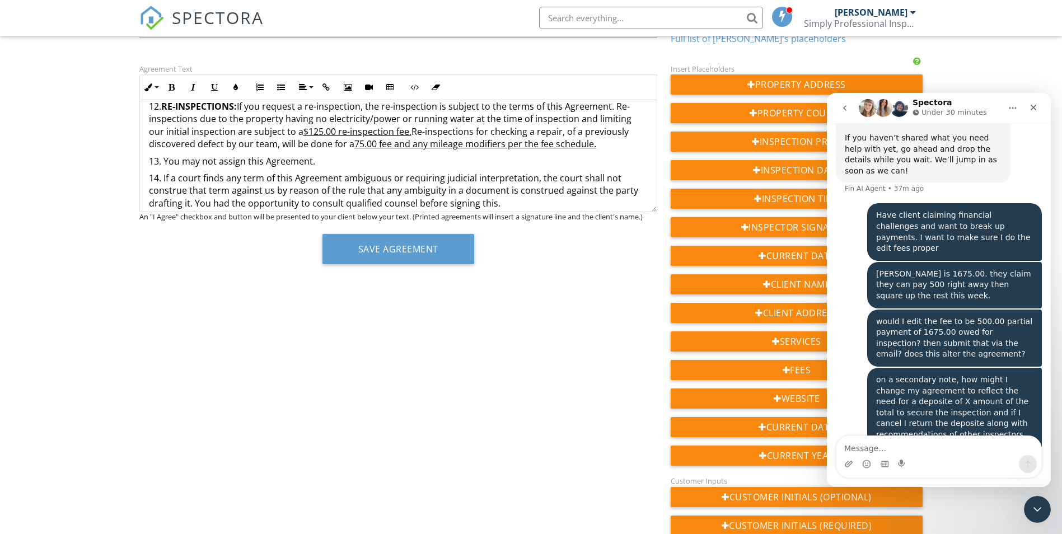
scroll to position [908, 0]
click at [157, 118] on p "12. RE-INSPECTIONS: If you request a re-inspection, the re-inspection is subjec…" at bounding box center [398, 125] width 499 height 50
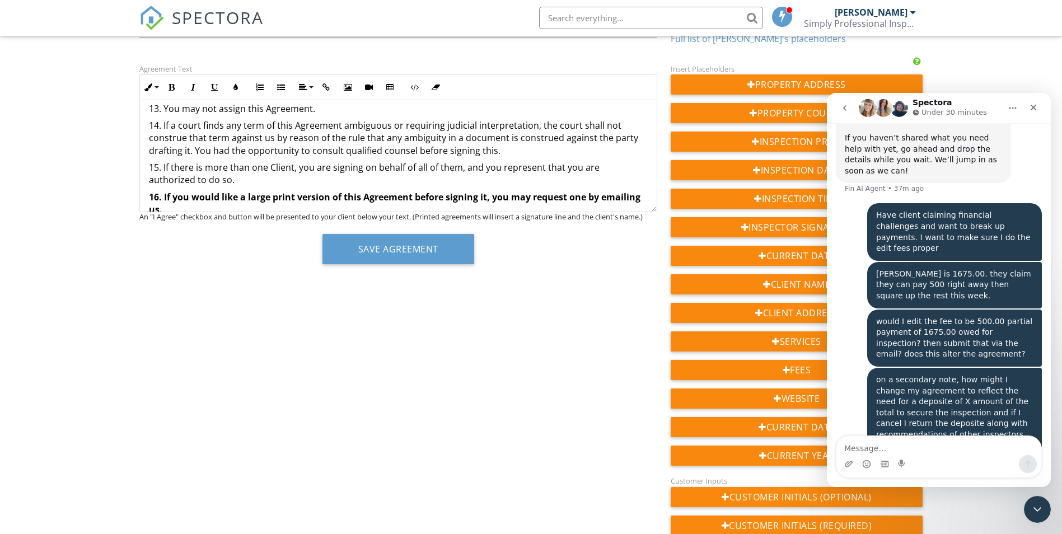
scroll to position [960, 0]
click at [157, 114] on p "13. You may not assign this Agreement." at bounding box center [398, 108] width 499 height 12
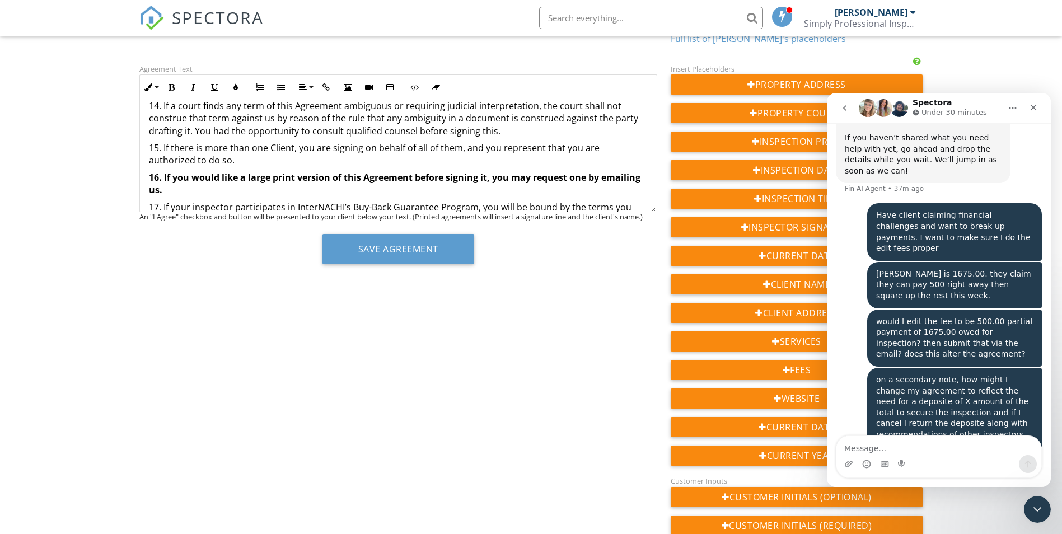
scroll to position [980, 0]
click at [157, 118] on p "14. If a court finds any term of this Agreement ambiguous or requiring judicial…" at bounding box center [398, 116] width 499 height 37
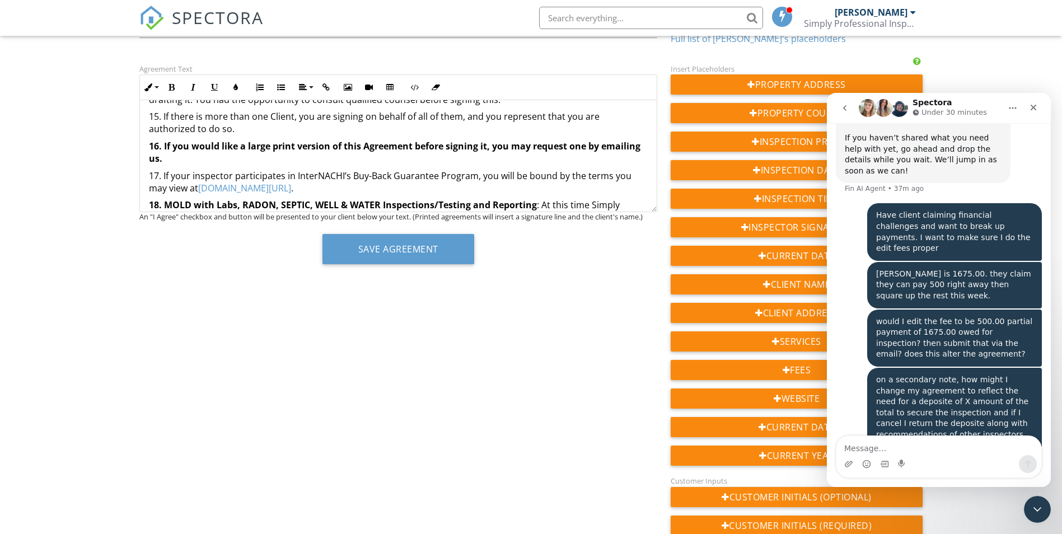
scroll to position [1011, 0]
click at [157, 124] on p "15. If there is more than one Client, you are signing on behalf of all of them,…" at bounding box center [398, 122] width 499 height 25
click at [157, 157] on p "16. If you would like a large print version of this Agreement before signing it…" at bounding box center [398, 151] width 499 height 25
click at [156, 186] on p "17. If your inspector participates in InterNACHI’s Buy-Back Guarantee Program, …" at bounding box center [398, 181] width 499 height 25
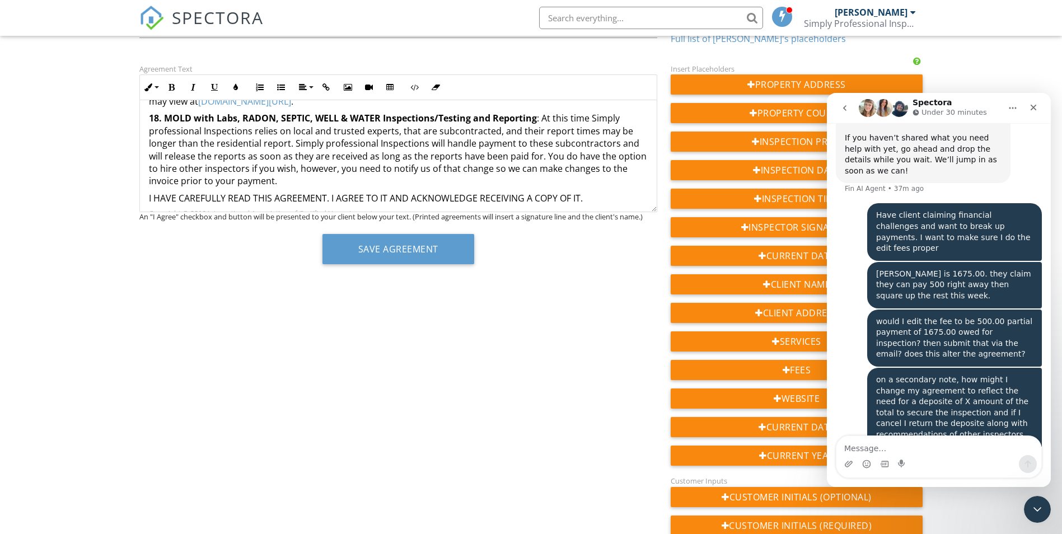
scroll to position [1098, 0]
click at [156, 124] on strong "18. MOLD with Labs, RADON, SEPTIC, WELL & WATER Inspections/Testing and Reporti…" at bounding box center [343, 117] width 388 height 12
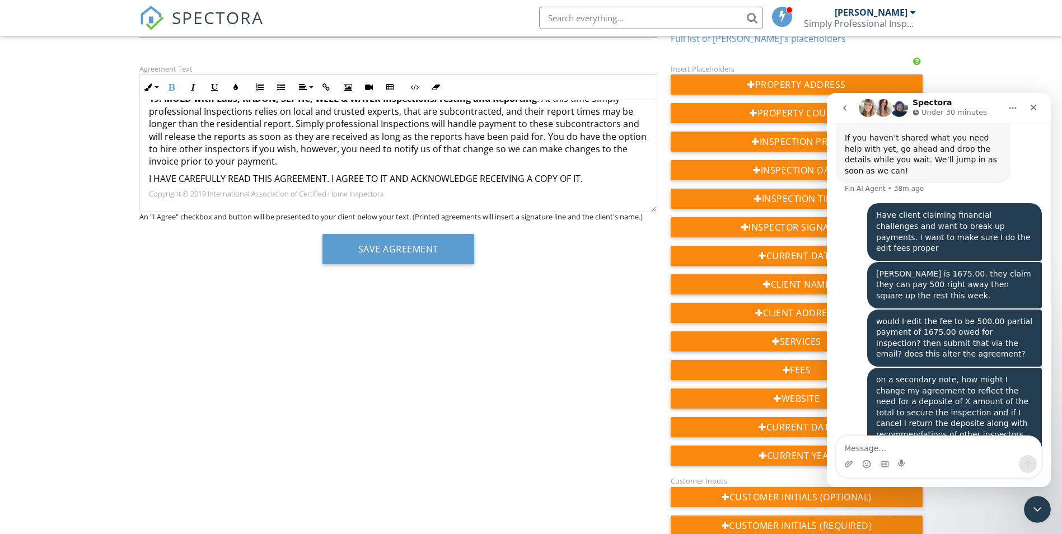
scroll to position [1129, 0]
click at [388, 248] on button "Save Agreement" at bounding box center [398, 249] width 152 height 30
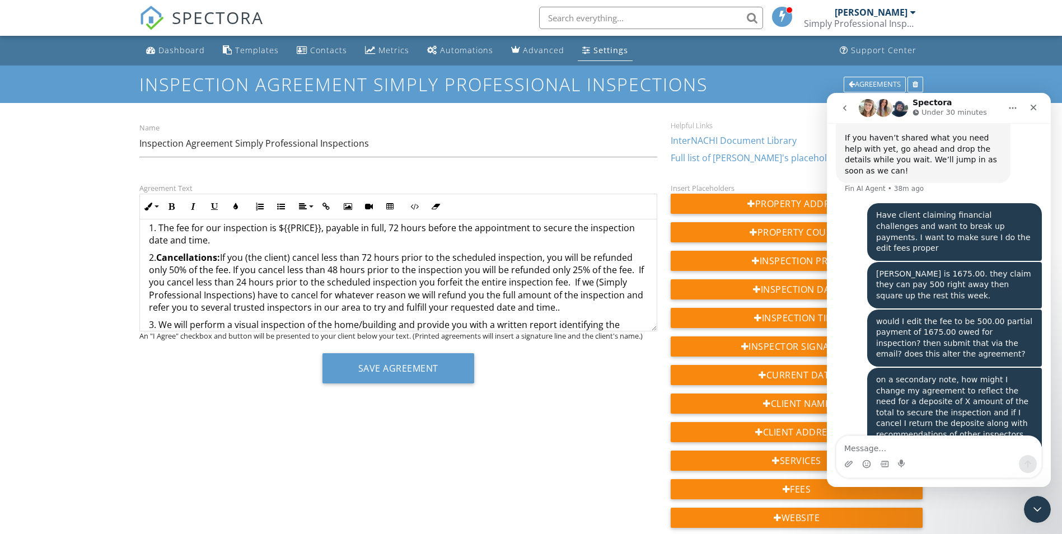
scroll to position [112, 0]
click at [194, 54] on div "Dashboard" at bounding box center [181, 50] width 46 height 11
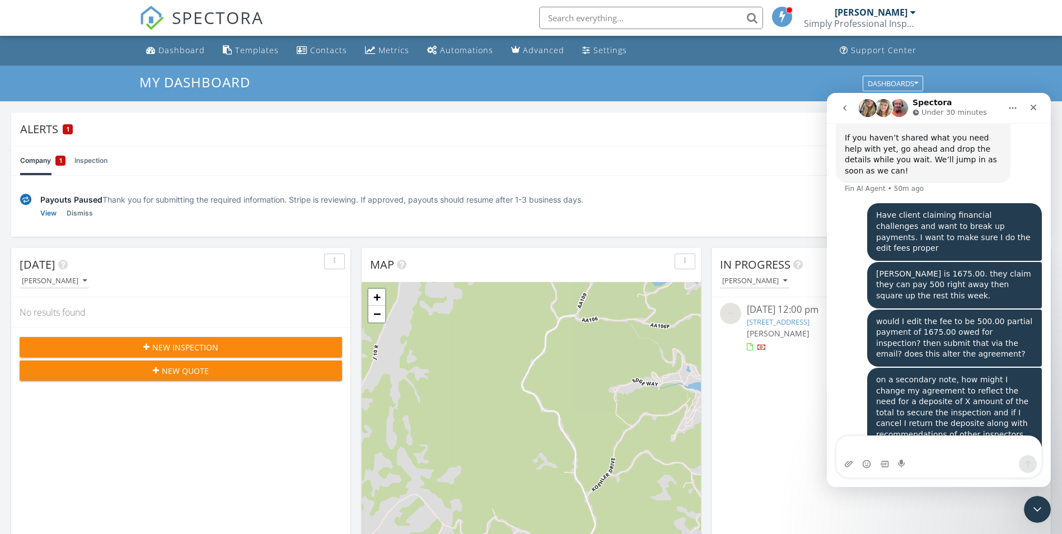
scroll to position [1110, 0]
click at [934, 442] on textarea "Message…" at bounding box center [938, 445] width 205 height 19
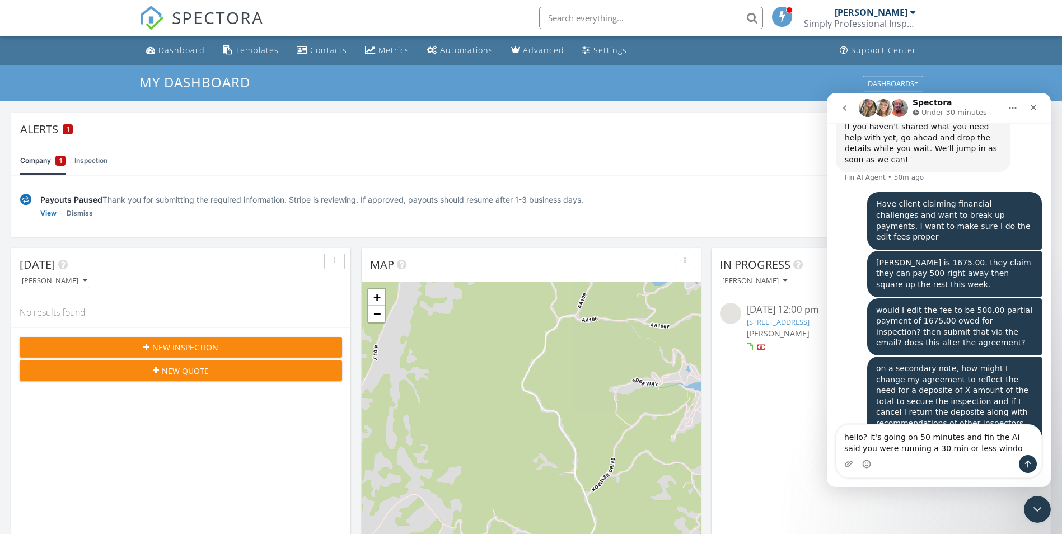
type textarea "hello? it's going on 50 minutes and fin the Ai said you were running a 30 min o…"
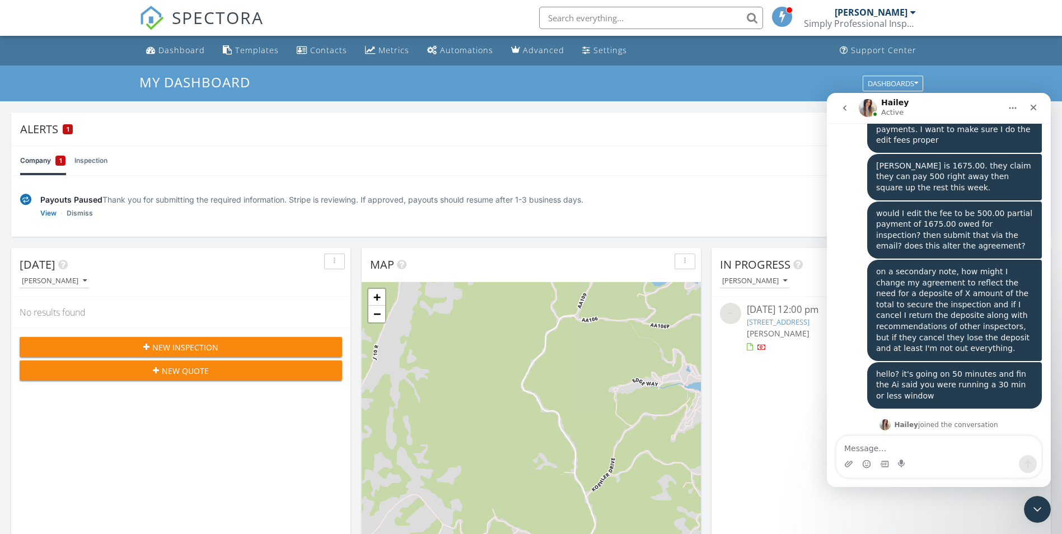
scroll to position [1250, 0]
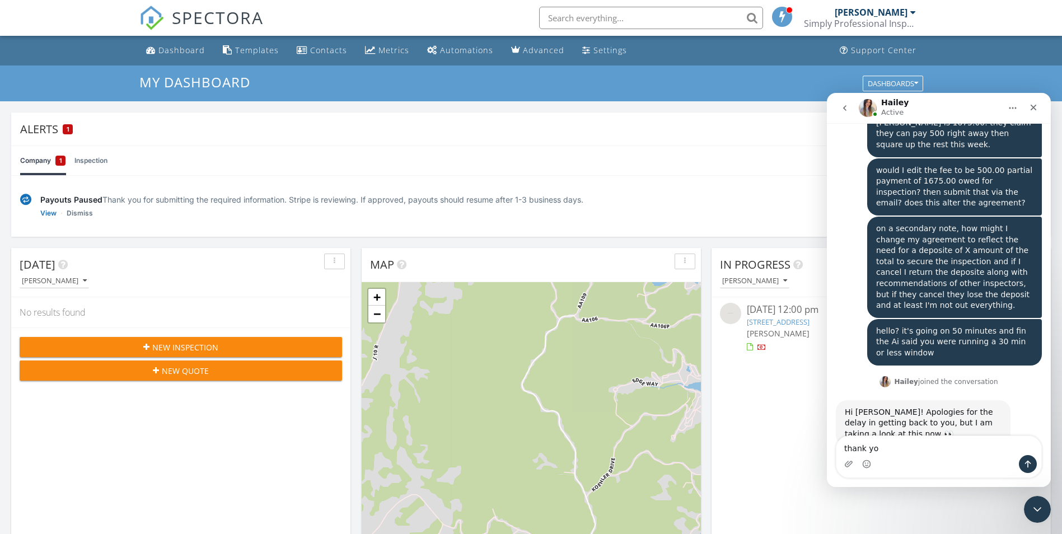
type textarea "thank you"
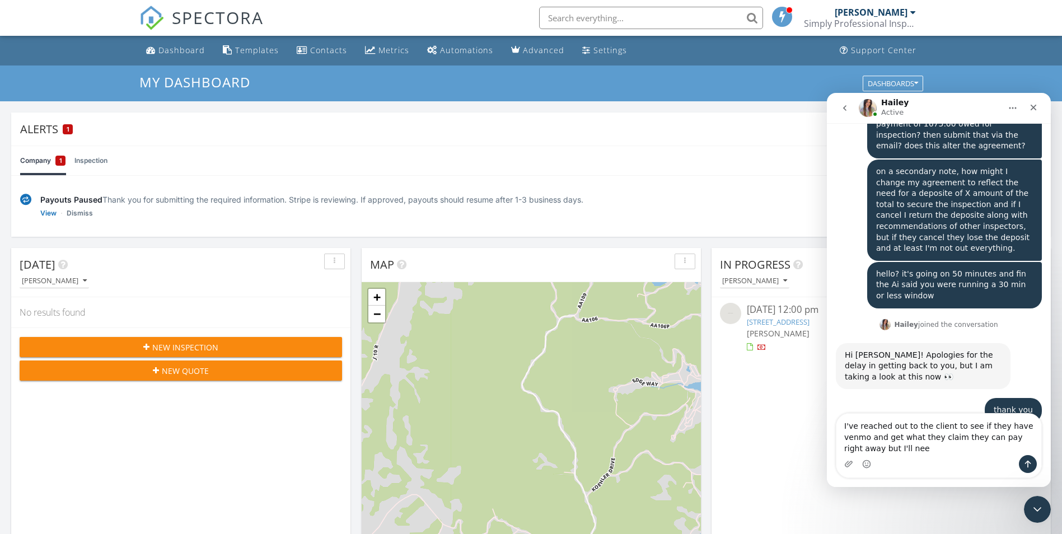
scroll to position [1318, 0]
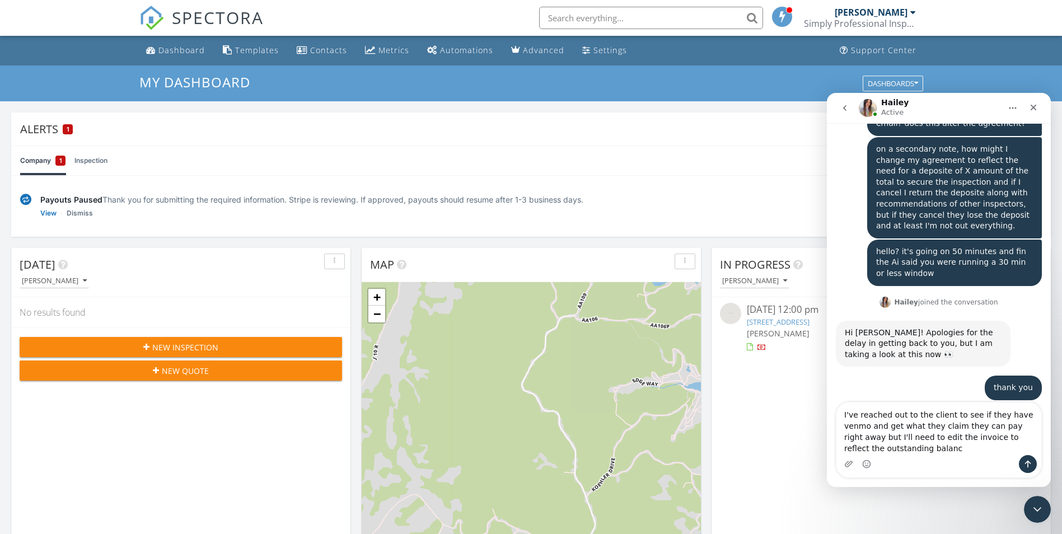
type textarea "I've reached out to the client to see if they have venmo and get what they clai…"
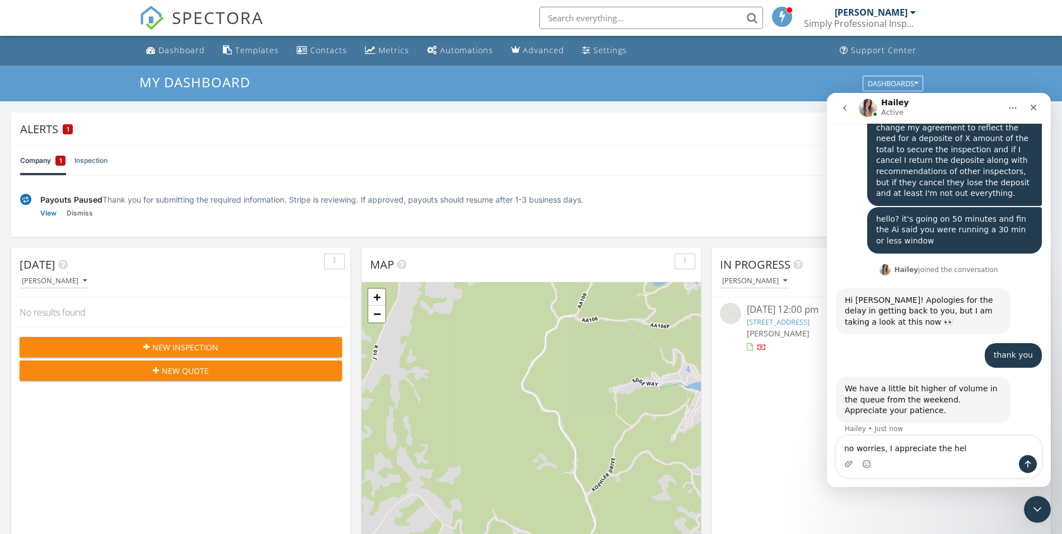
type textarea "no worries, I appreciate the help"
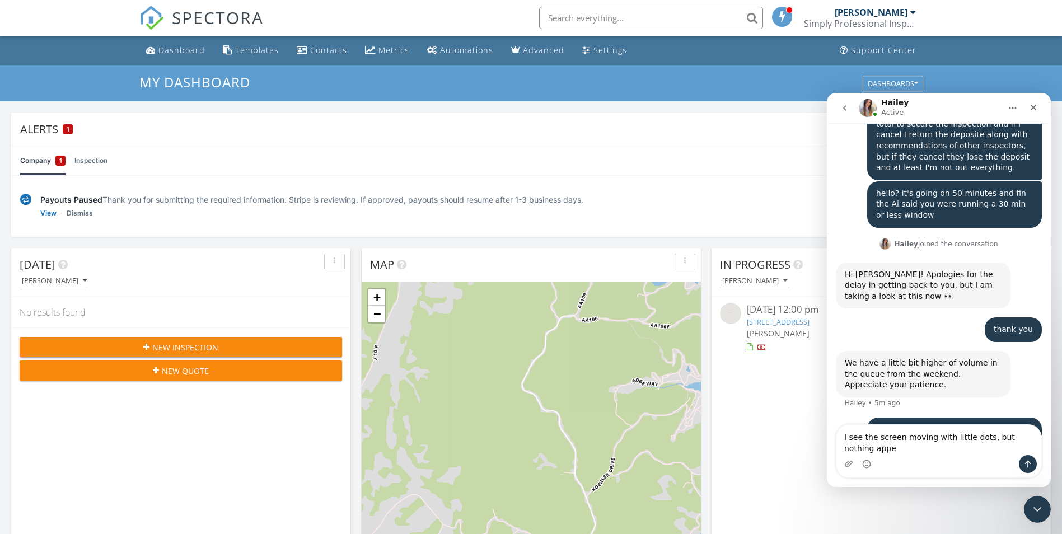
scroll to position [1399, 0]
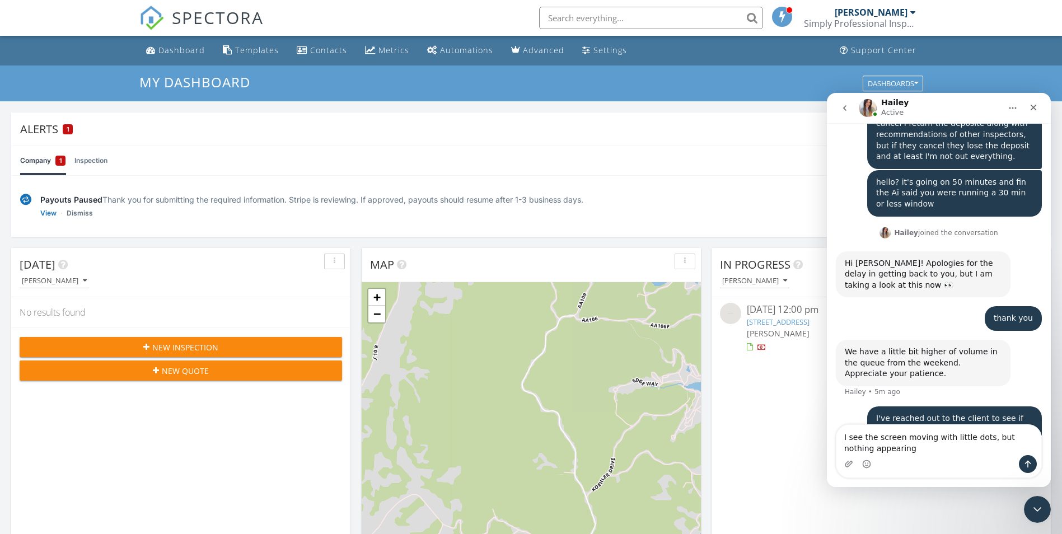
type textarea "I see the screen moving with little dots, but nothing appearing."
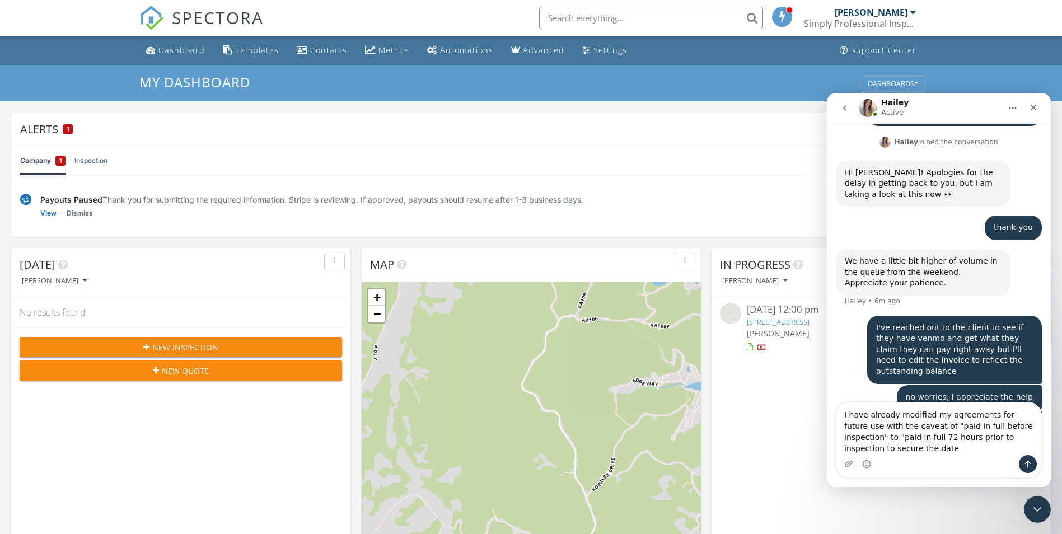
scroll to position [1501, 0]
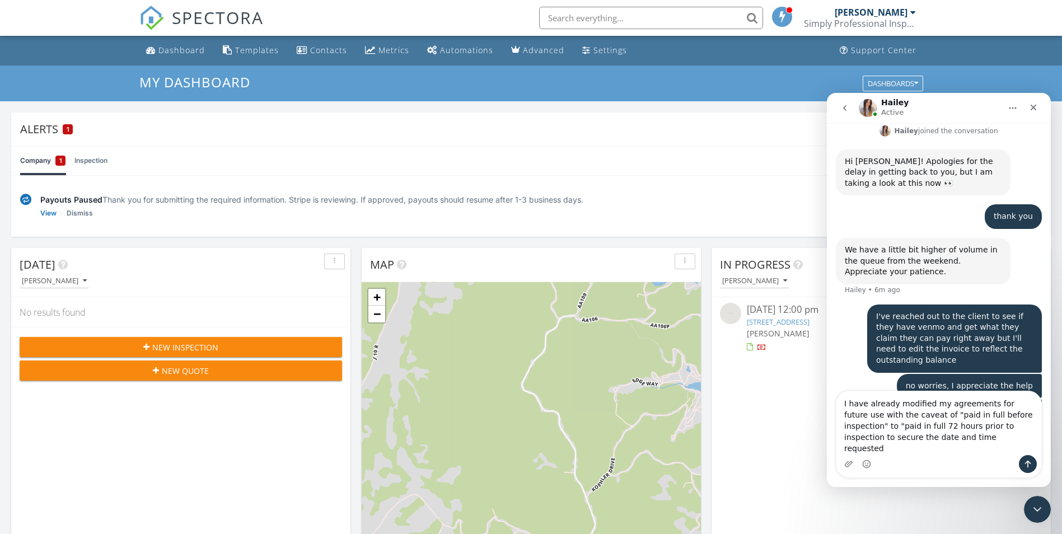
type textarea "I have already modified my agreements for future use with the caveat of "paid i…"
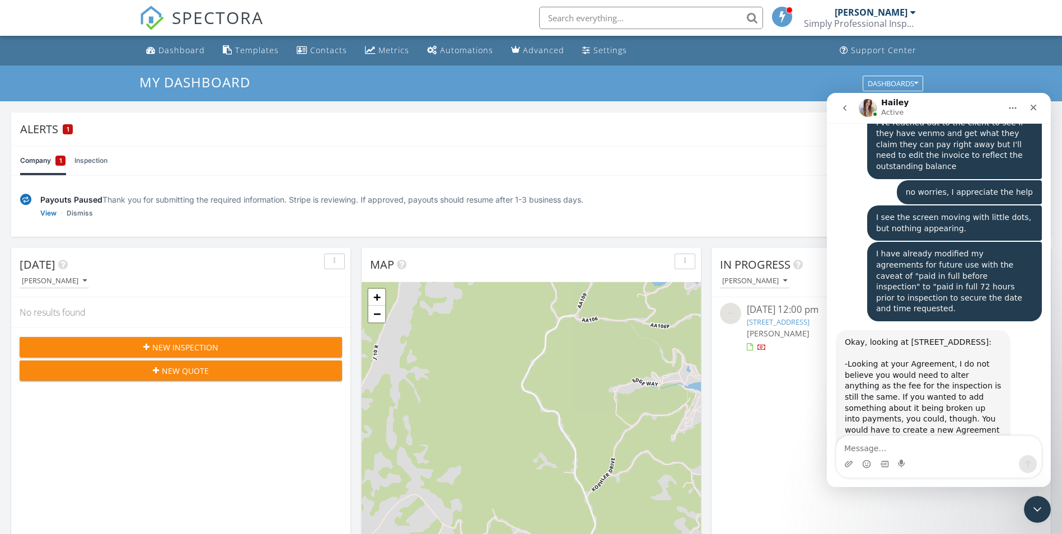
scroll to position [1691, 0]
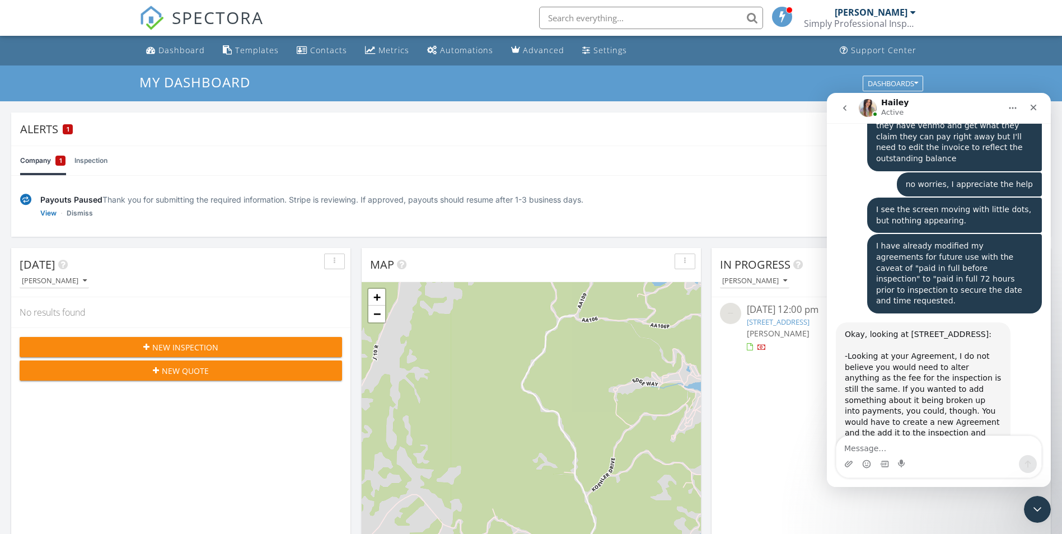
click at [938, 494] on link "[URL][DOMAIN_NAME]" at bounding box center [913, 504] width 138 height 20
click at [873, 450] on textarea "Message…" at bounding box center [938, 445] width 205 height 19
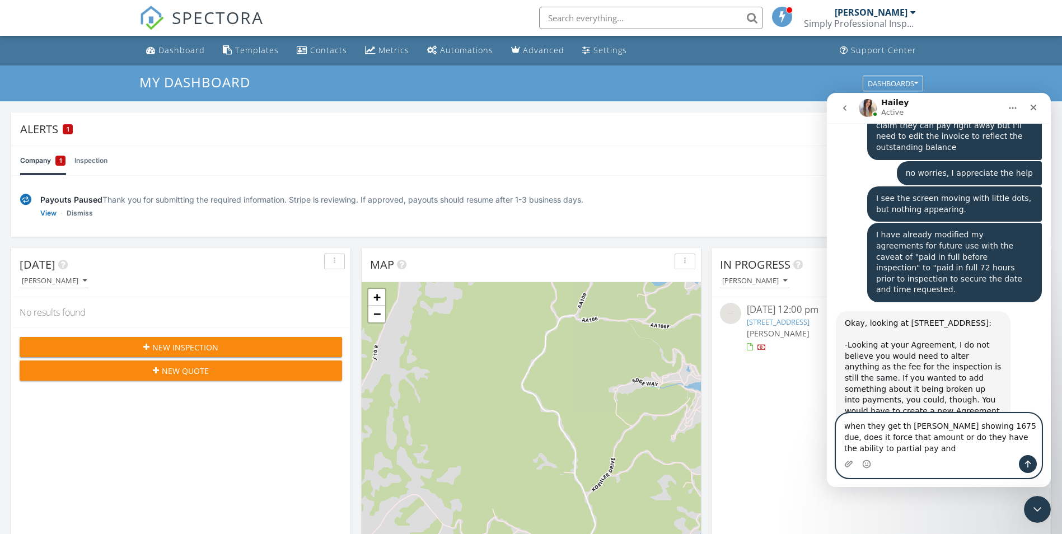
scroll to position [1714, 0]
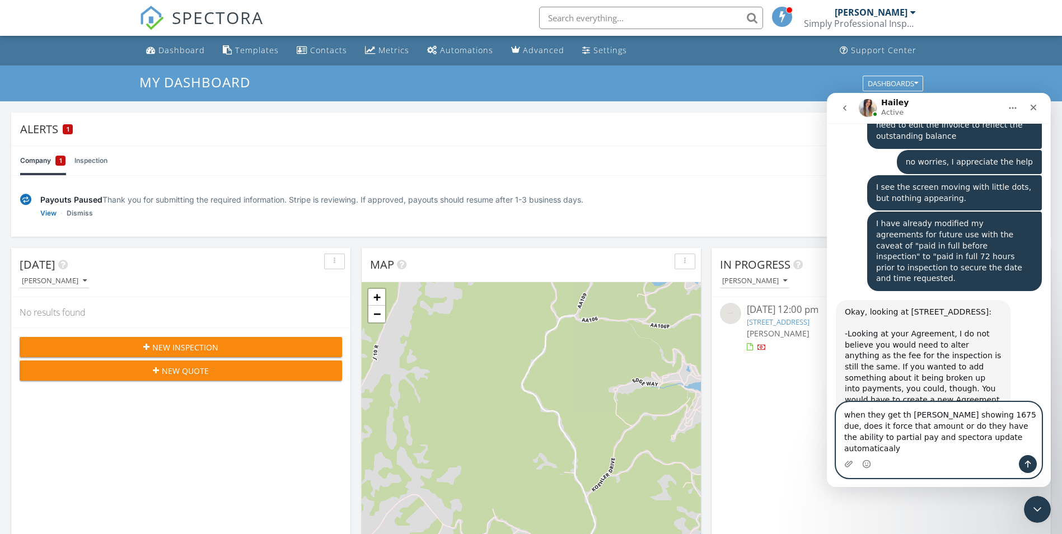
type textarea "when they get th [PERSON_NAME] showing 1675 due, does it force that amount or d…"
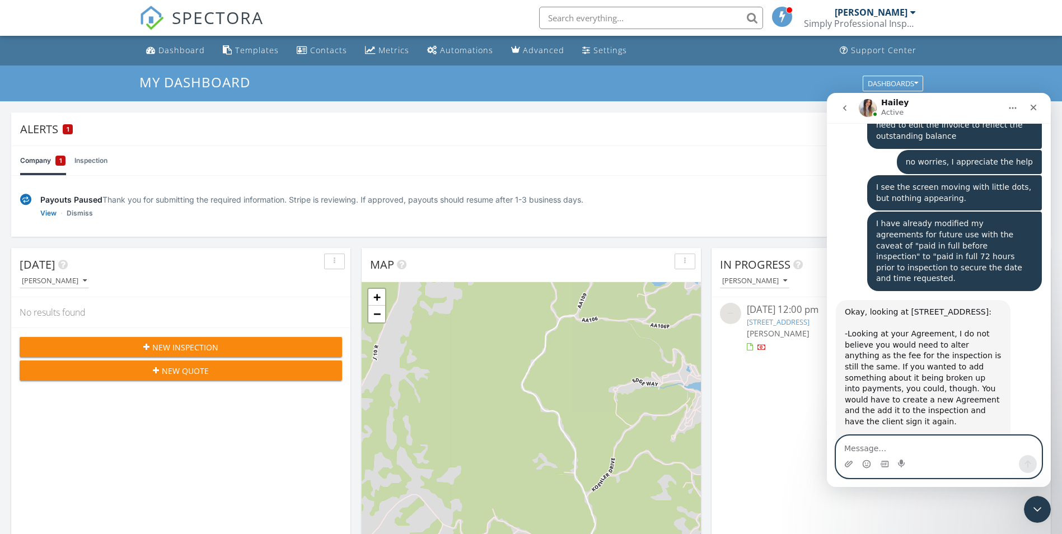
scroll to position [1758, 0]
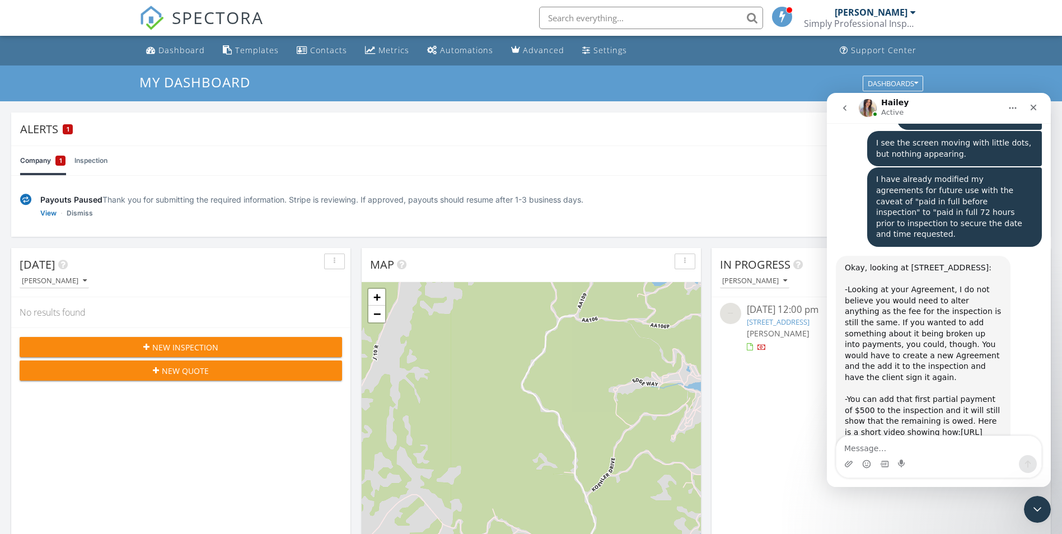
click at [37, 162] on link "Company 1" at bounding box center [42, 160] width 45 height 29
click at [879, 444] on textarea "Message…" at bounding box center [938, 445] width 205 height 19
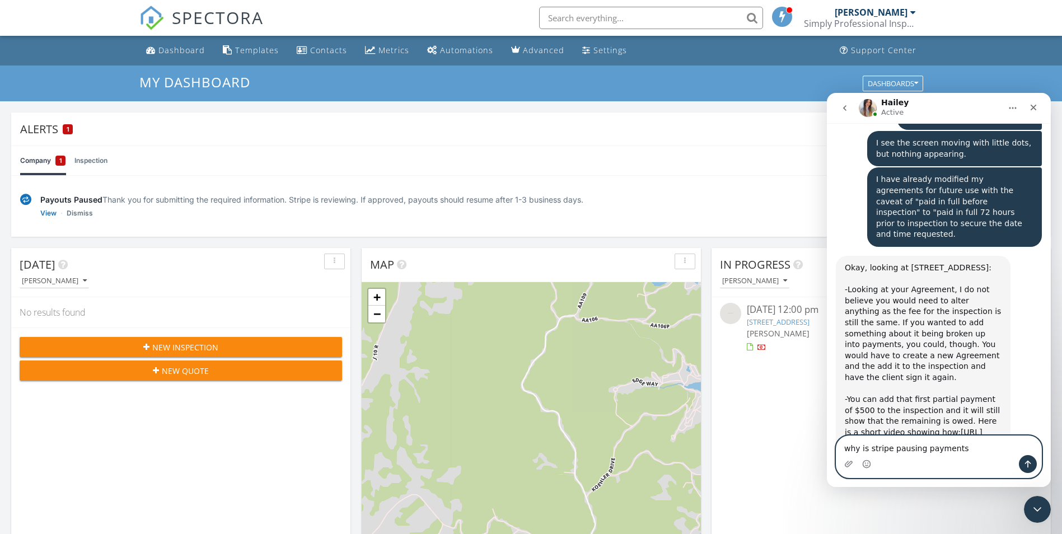
type textarea "why is stripe pausing payments?"
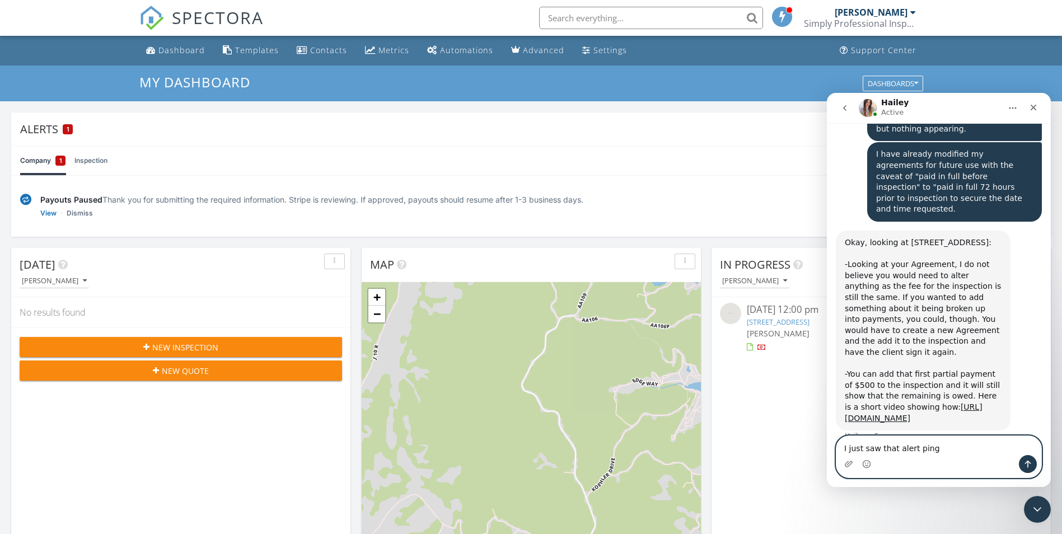
type textarea "I just saw that alert ping."
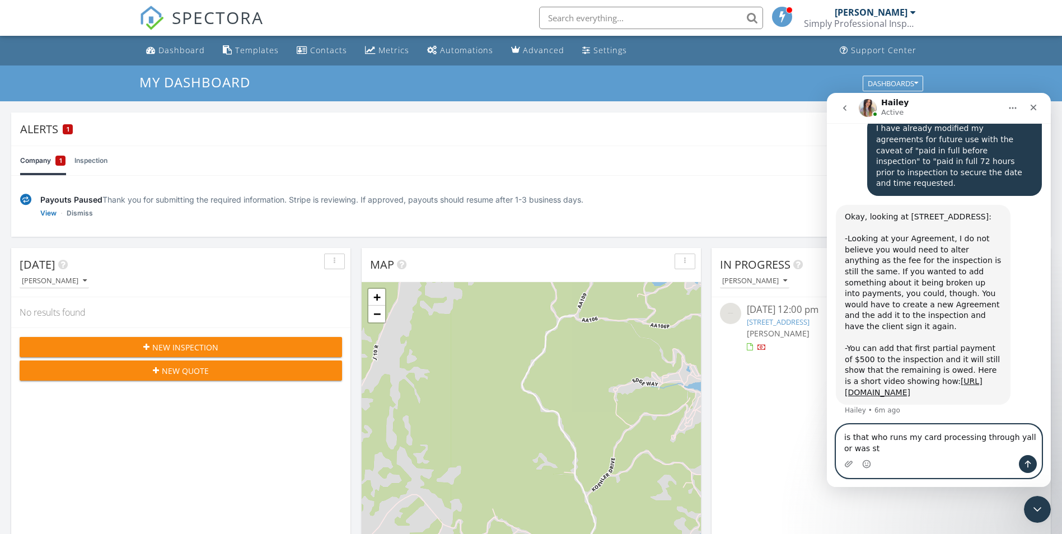
scroll to position [1820, 0]
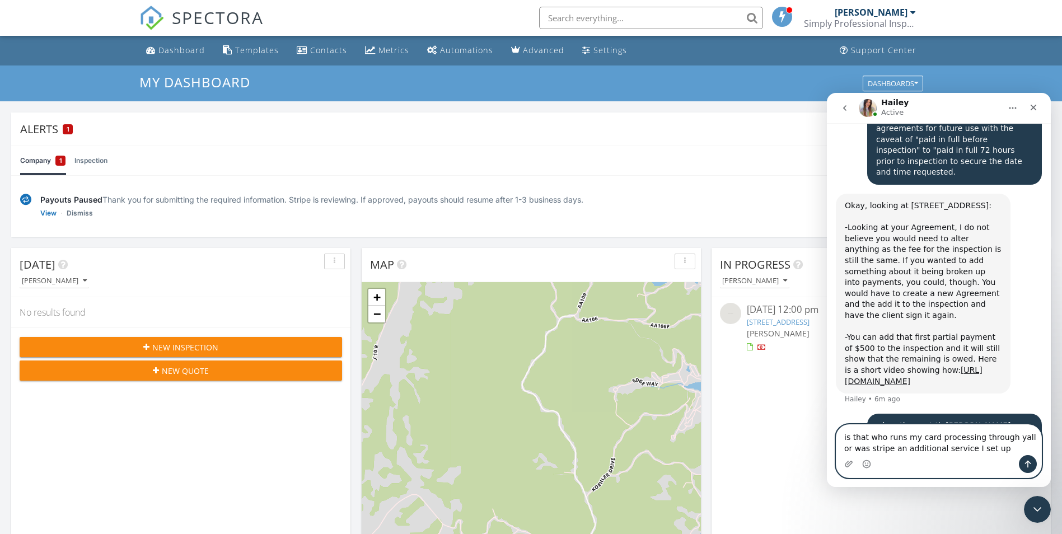
type textarea "is that who runs my card processing through yall or was stripe an additional se…"
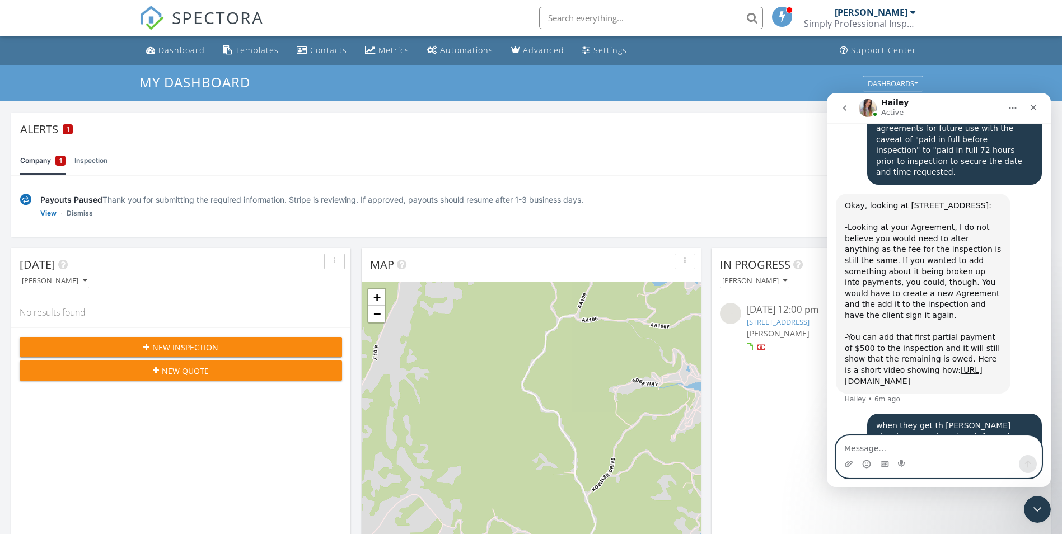
scroll to position [1856, 0]
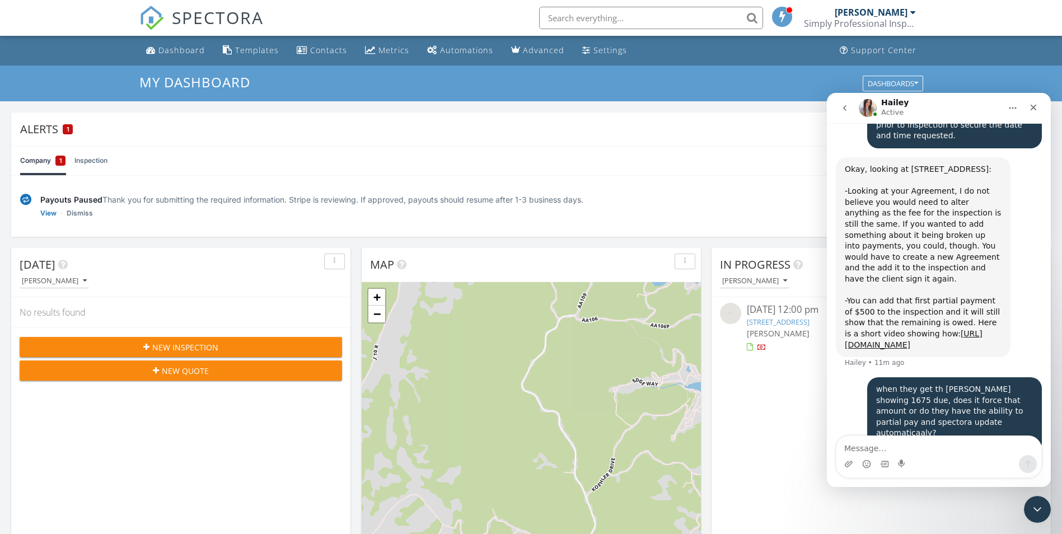
click at [781, 320] on link "27 Damsel Rd, Lake Ozark, MO 65049" at bounding box center [778, 322] width 63 height 10
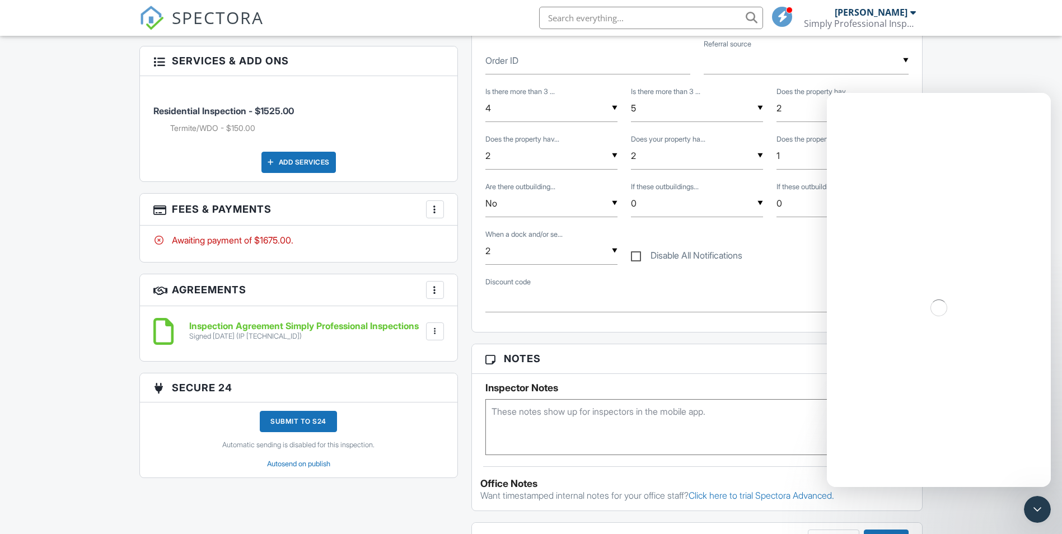
click at [435, 208] on div at bounding box center [434, 209] width 11 height 11
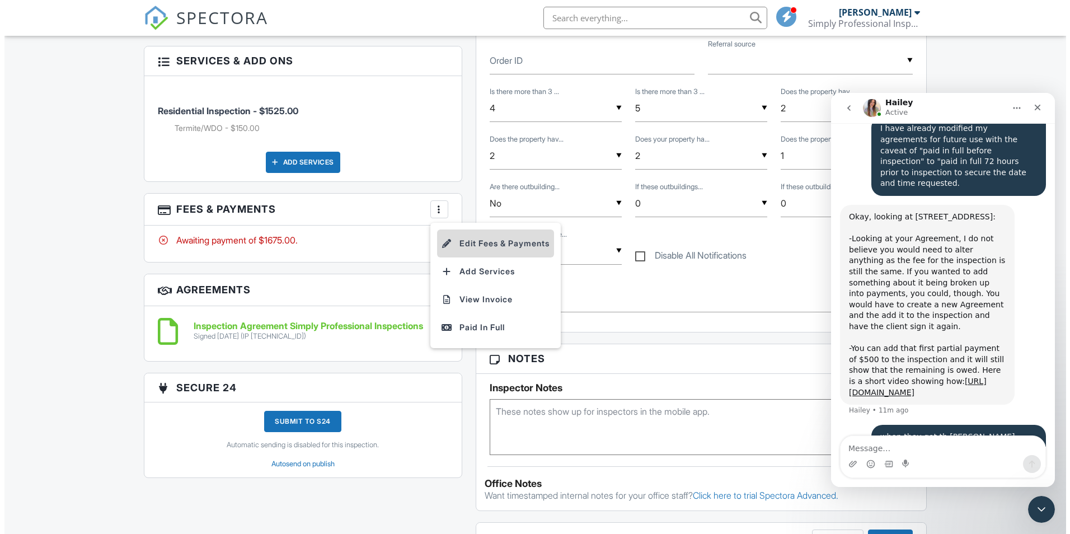
scroll to position [1856, 0]
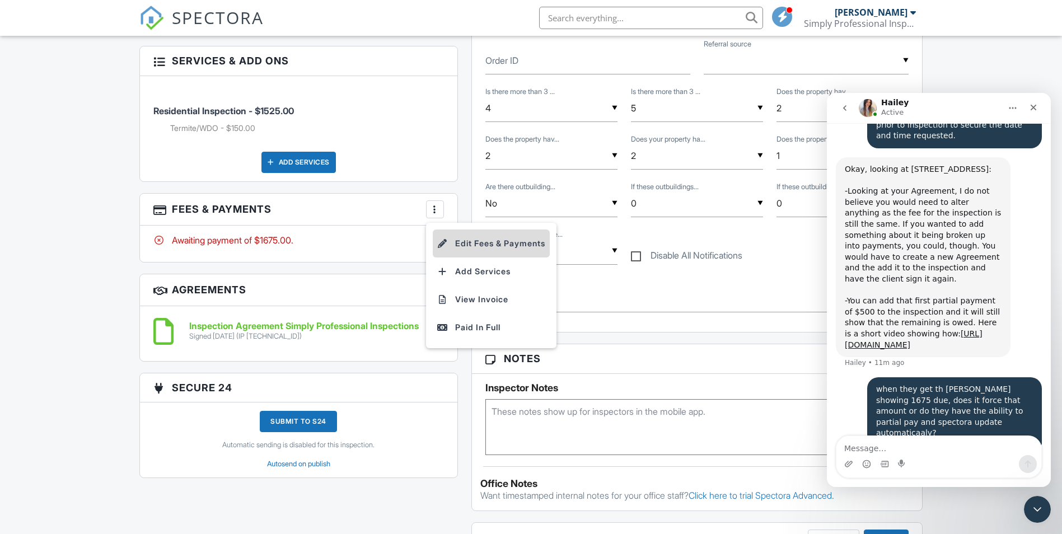
click at [470, 242] on li "Edit Fees & Payments" at bounding box center [491, 243] width 117 height 28
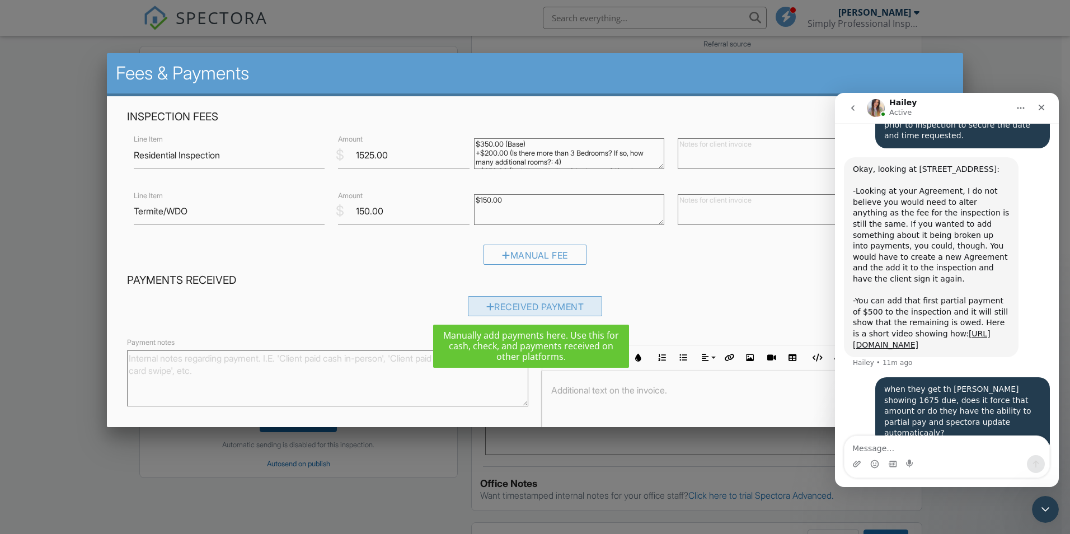
drag, startPoint x: 523, startPoint y: 304, endPoint x: 492, endPoint y: 303, distance: 30.8
click at [492, 303] on div "Received Payment" at bounding box center [535, 306] width 135 height 20
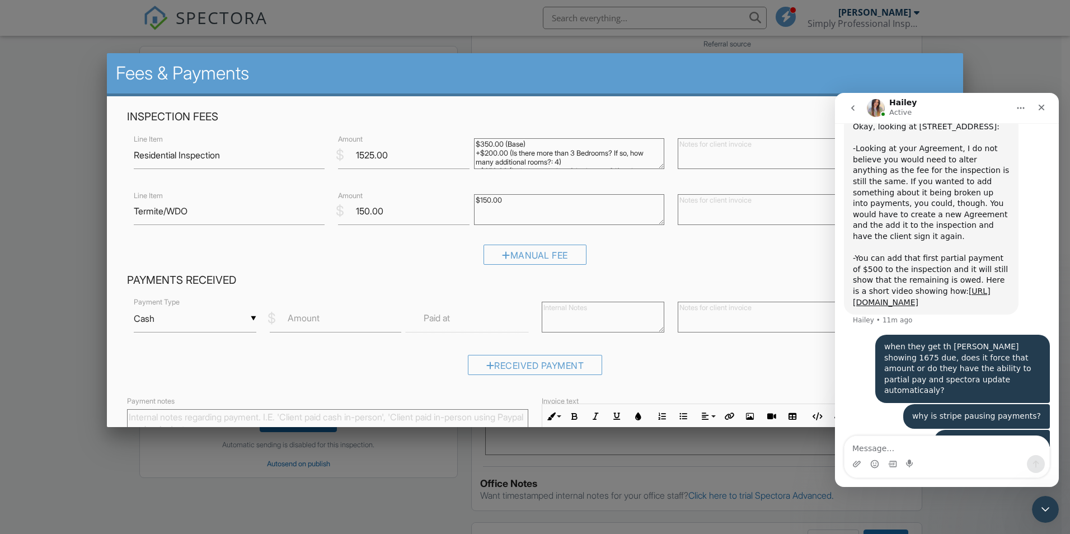
scroll to position [1899, 0]
click at [244, 322] on div "▼ Cash Cash Check On-Site Card Other Cash Check On-Site Card Other" at bounding box center [195, 318] width 123 height 27
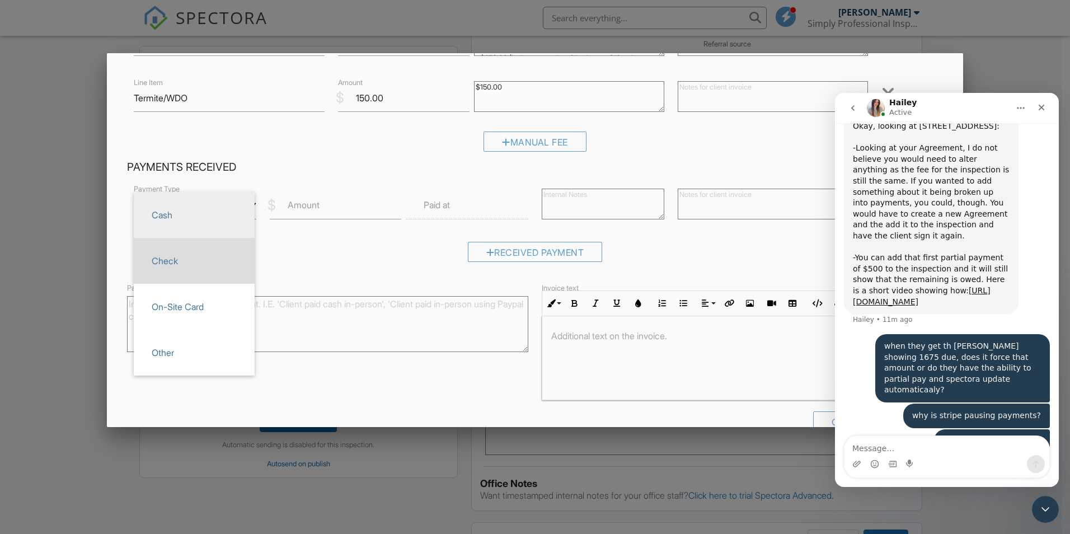
scroll to position [114, 0]
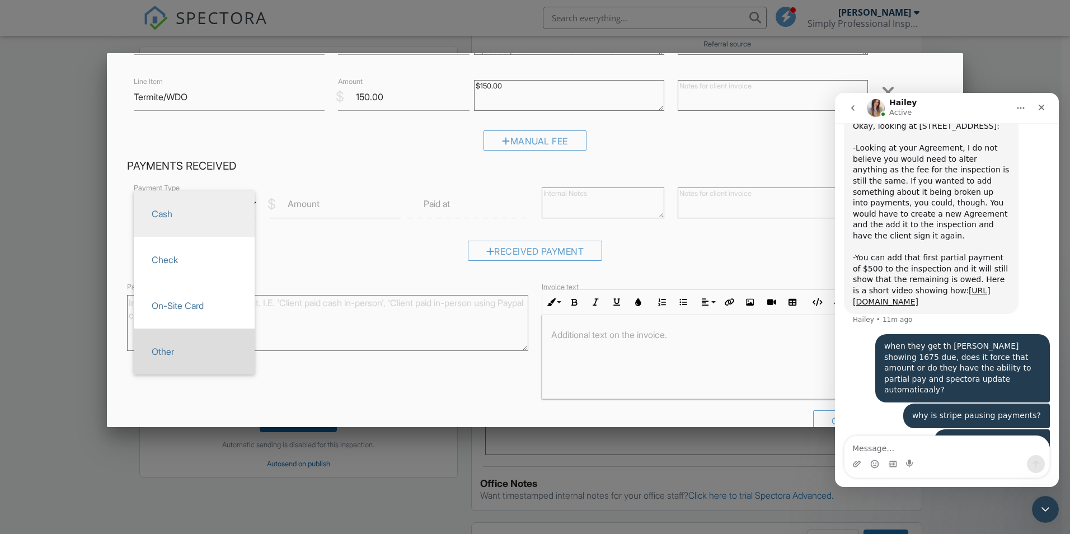
click at [166, 349] on span "Other" at bounding box center [194, 351] width 103 height 28
type input "Other"
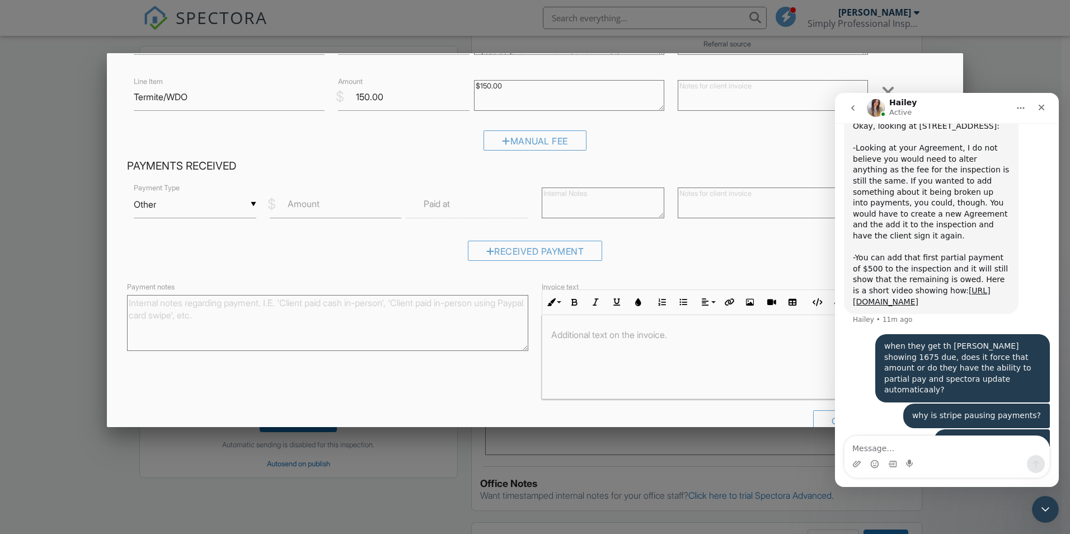
click at [312, 208] on label "Amount" at bounding box center [304, 204] width 32 height 12
click at [312, 208] on input "Amount" at bounding box center [336, 204] width 132 height 27
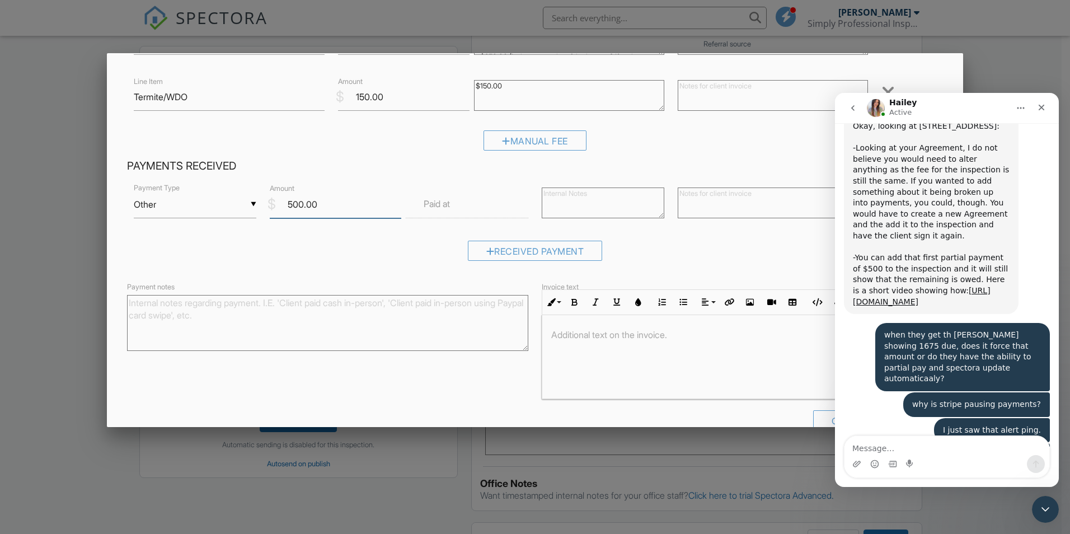
type input "500.00"
click at [439, 203] on label "Paid at" at bounding box center [437, 204] width 26 height 12
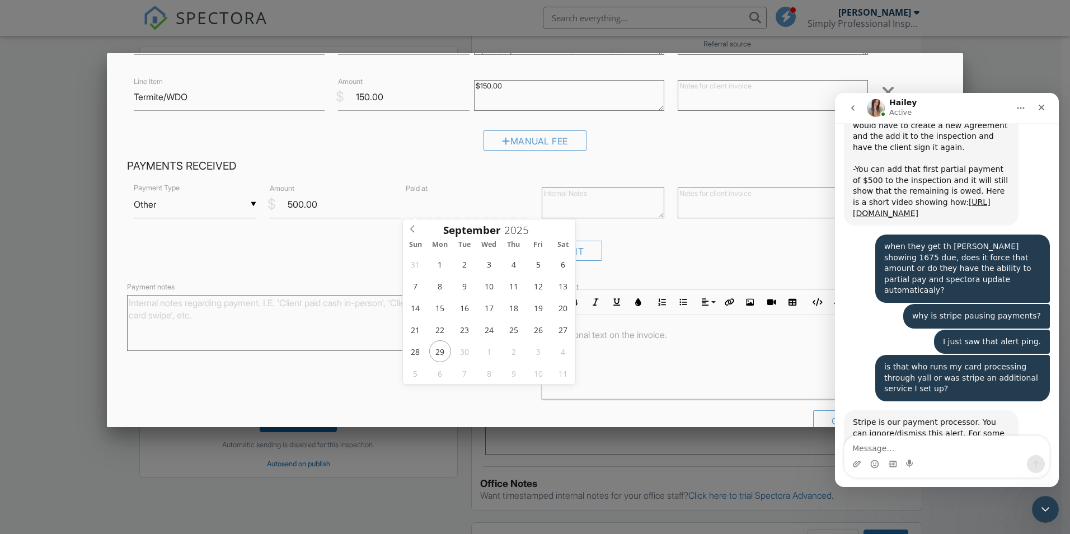
click at [454, 205] on input "text" at bounding box center [467, 204] width 123 height 27
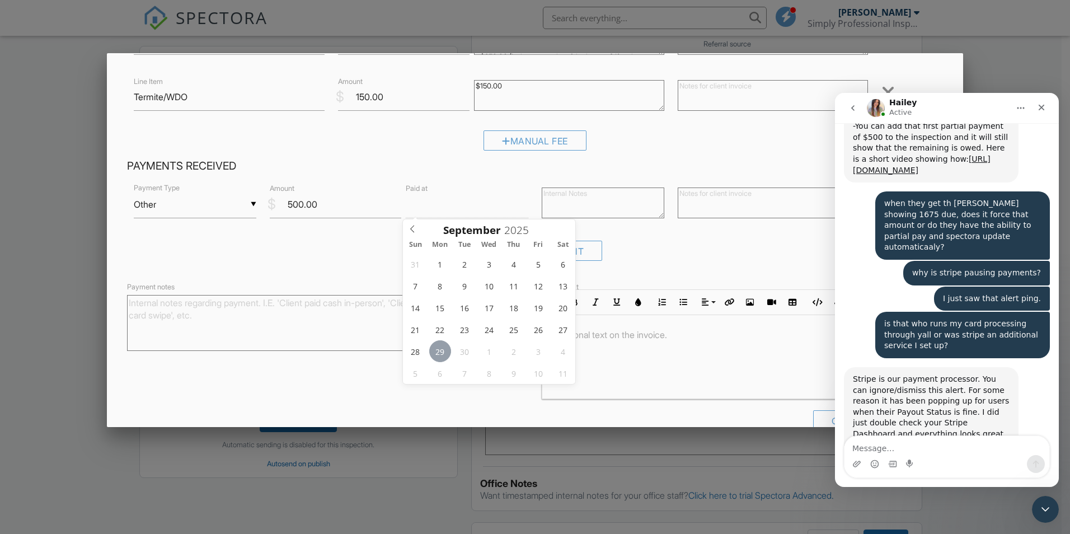
type input "10"
type input "[DATE] 10:00 AM"
click at [693, 201] on textarea at bounding box center [773, 202] width 190 height 31
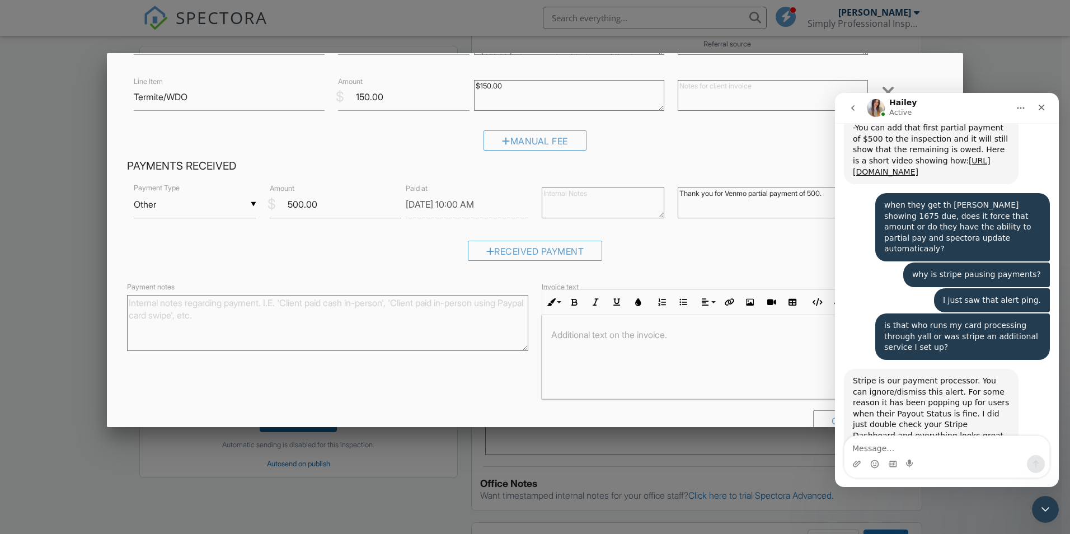
scroll to position [2025, 0]
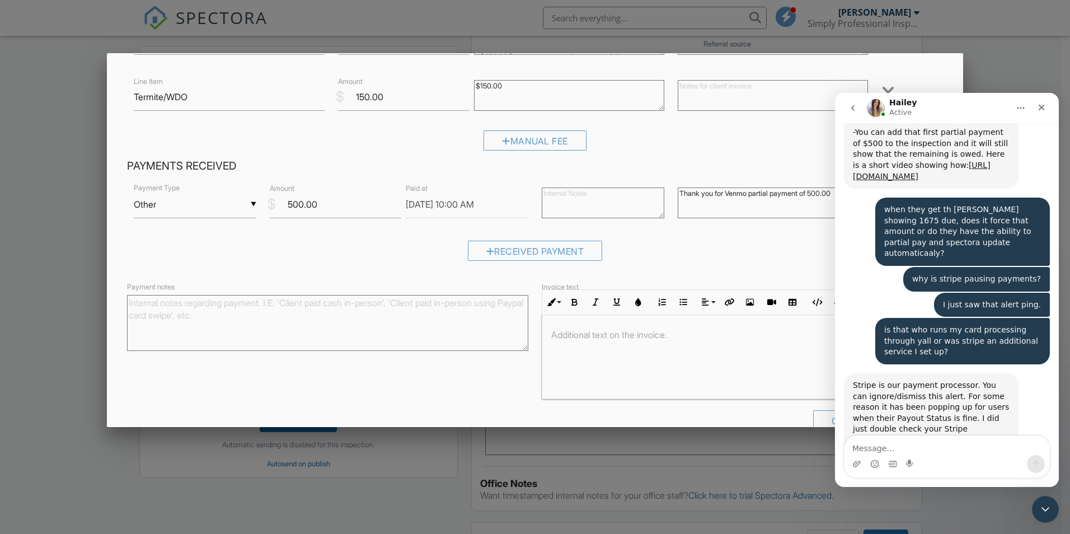
type textarea "Thank you for Venmo partial payment of 500.00"
click at [932, 450] on textarea "Message…" at bounding box center [946, 445] width 205 height 19
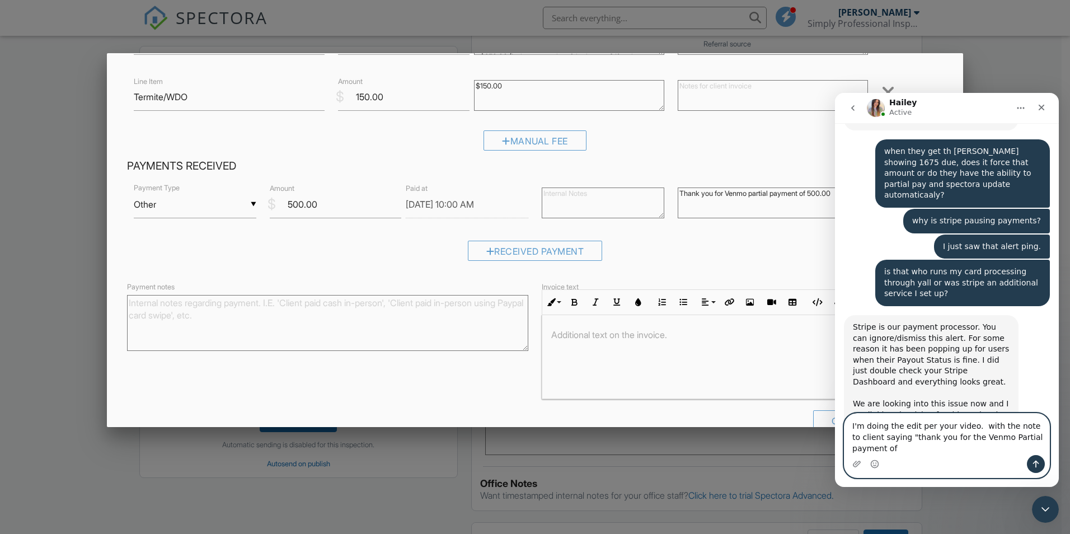
scroll to position [2094, 0]
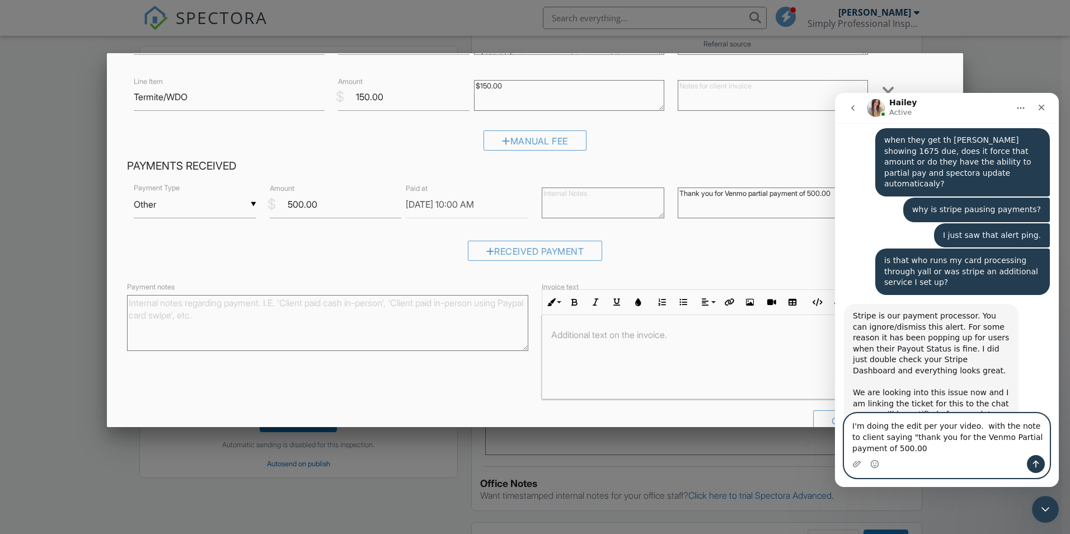
type textarea "I'm doing the edit per your video. with the note to client saying "thank you fo…"
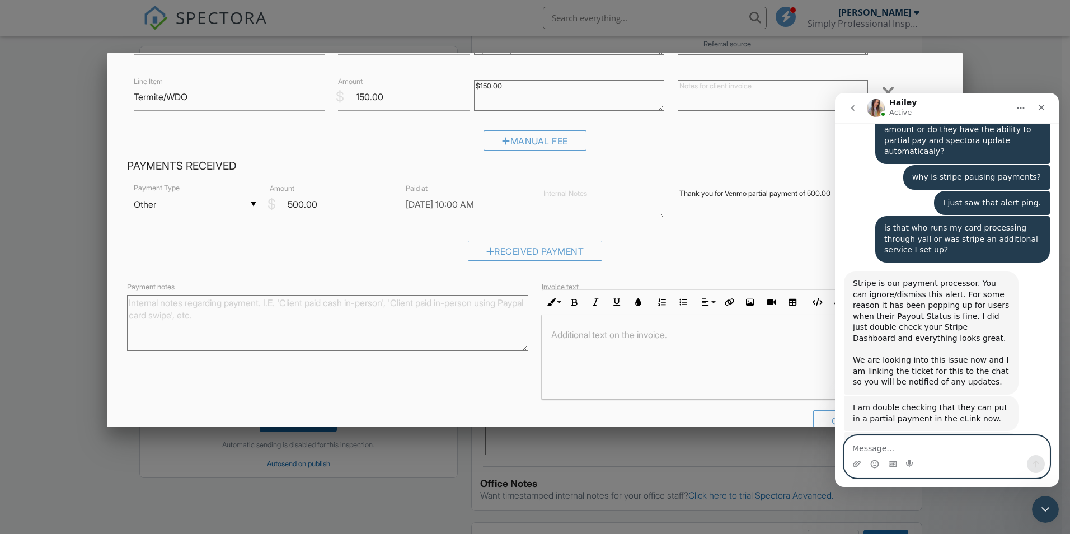
scroll to position [2127, 0]
click at [896, 449] on textarea "Message…" at bounding box center [946, 445] width 205 height 19
type textarea "thanks for checking in on stripe notification"
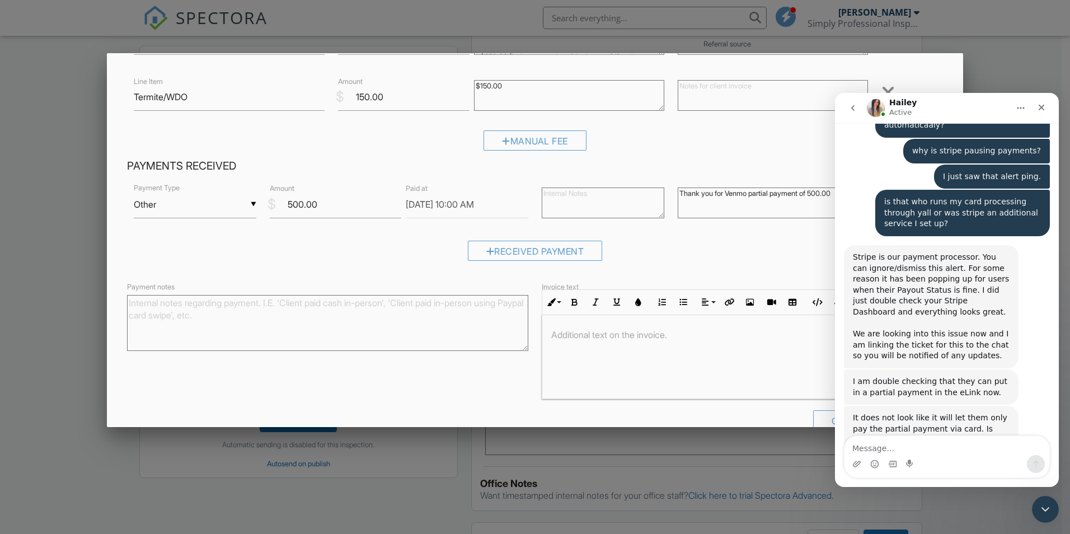
click at [776, 156] on div "Manual Fee" at bounding box center [535, 144] width 816 height 29
click at [1043, 104] on icon "Close" at bounding box center [1041, 107] width 9 height 9
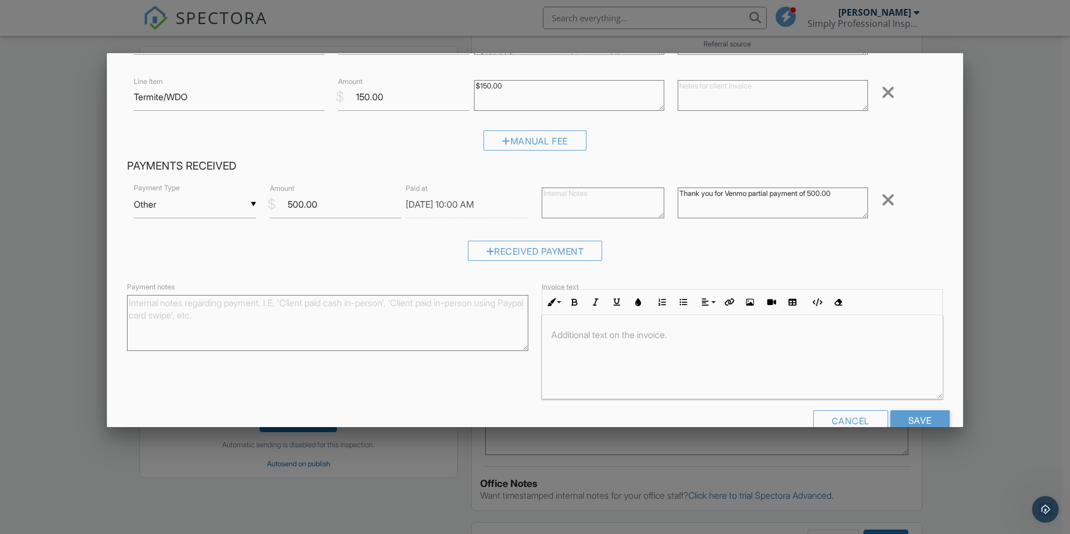
scroll to position [1, 0]
click at [456, 393] on div "Payment notes Invoice text Inline Style XLarge Large Normal Small Light Small/L…" at bounding box center [534, 339] width 829 height 119
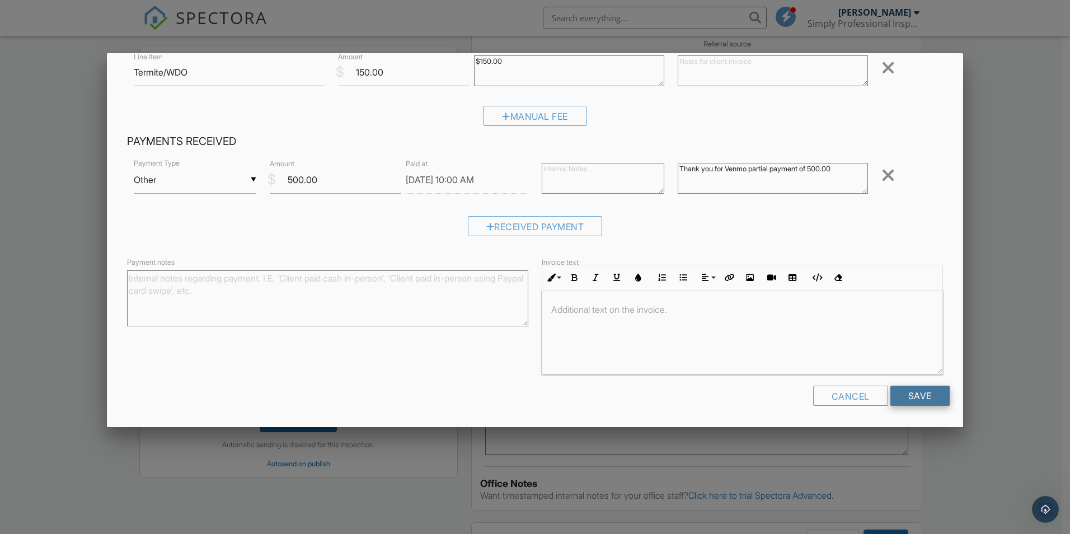
click at [910, 395] on input "Save" at bounding box center [919, 396] width 59 height 20
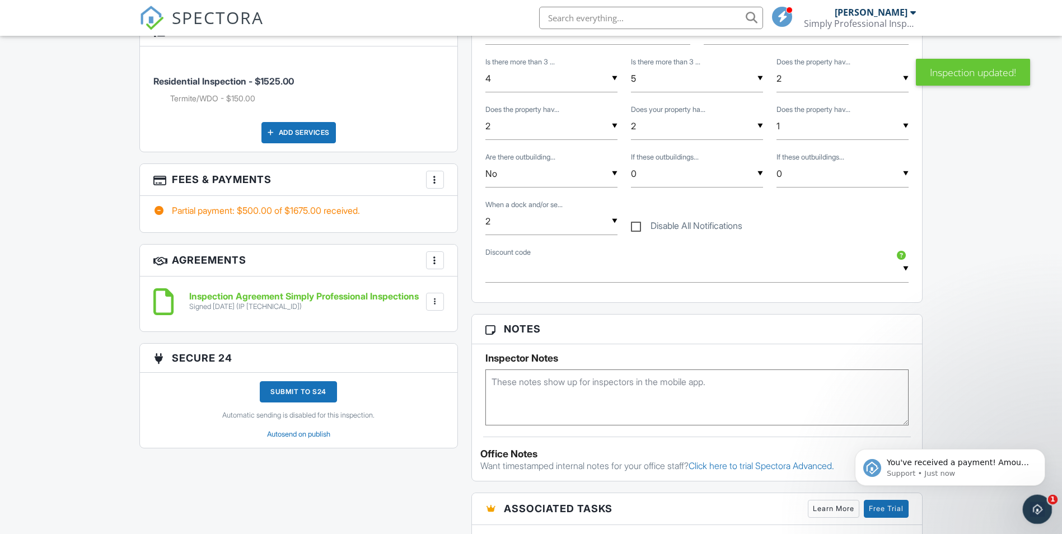
click at [1029, 505] on icon "Open Intercom Messenger" at bounding box center [1035, 508] width 18 height 18
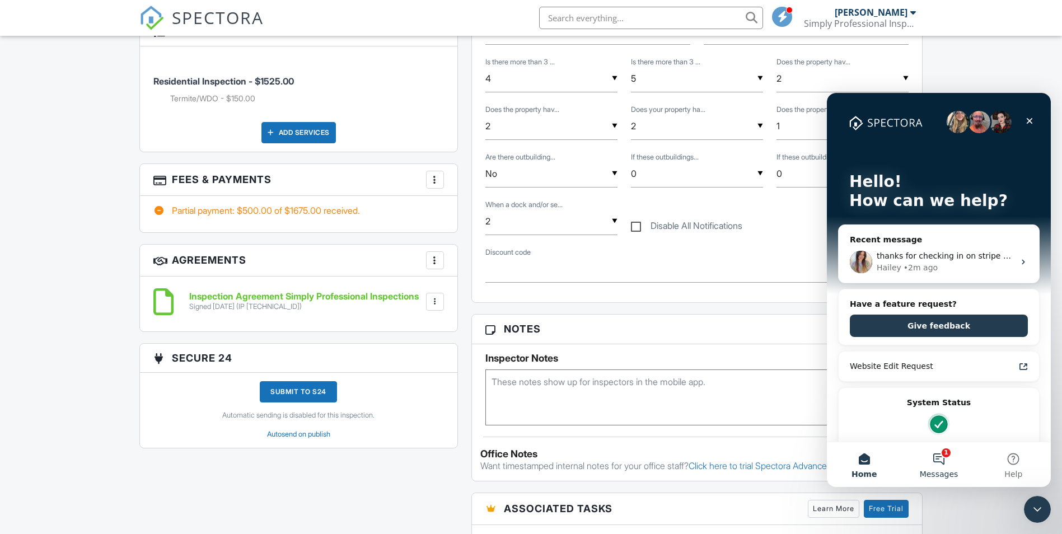
click at [943, 453] on button "1 Messages" at bounding box center [938, 464] width 74 height 45
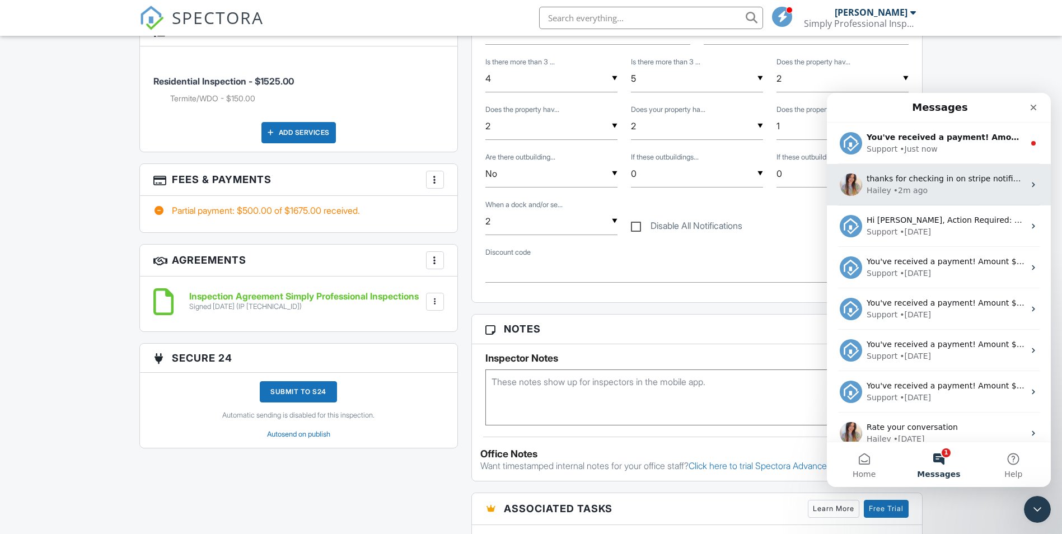
click at [918, 174] on span "thanks for checking in on stripe notification" at bounding box center [951, 178] width 171 height 9
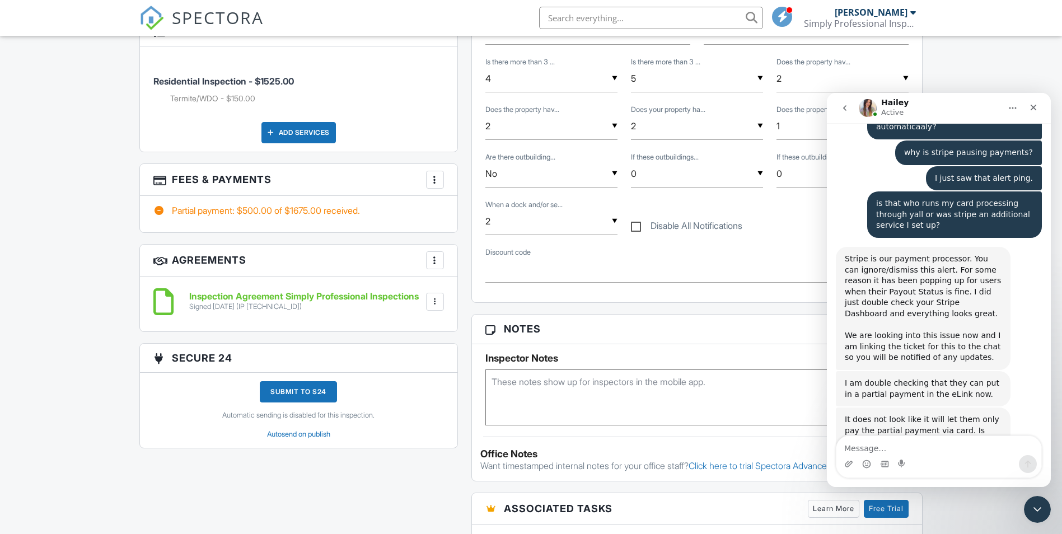
scroll to position [2153, 0]
click at [927, 445] on textarea "Message…" at bounding box center [938, 445] width 205 height 19
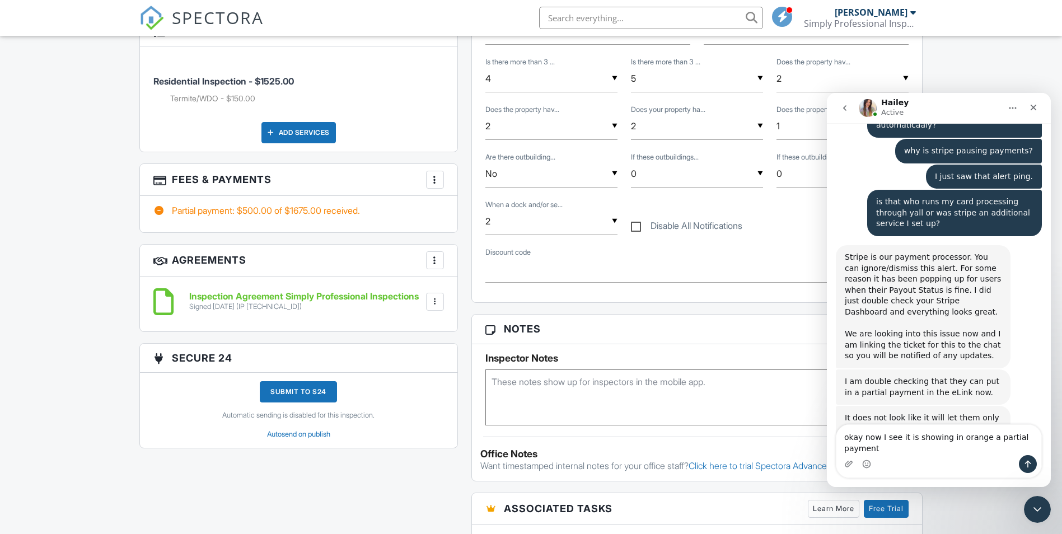
scroll to position [2164, 0]
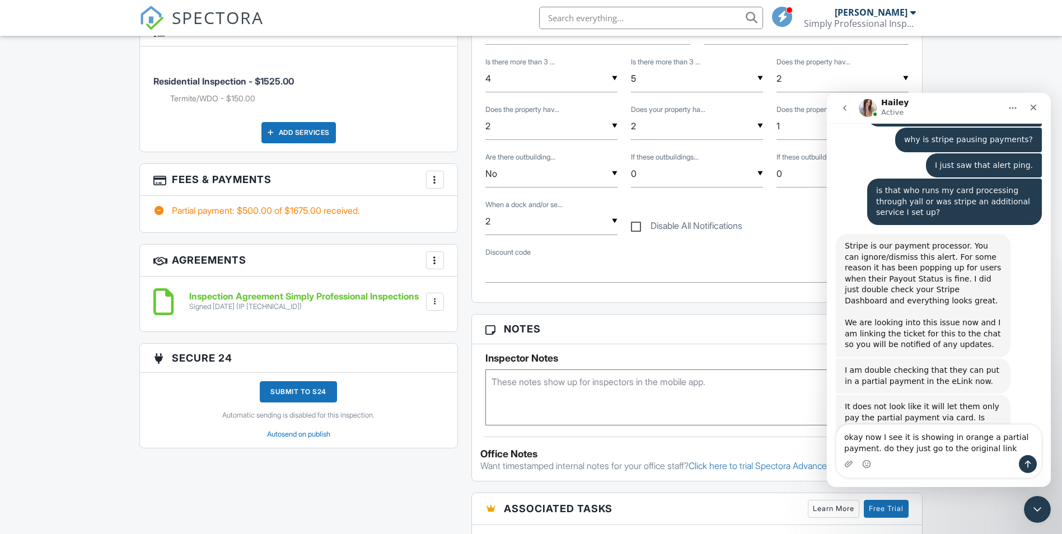
click at [999, 450] on textarea "okay now I see it is showing in orange a partial payment. do they just go to th…" at bounding box center [938, 440] width 205 height 30
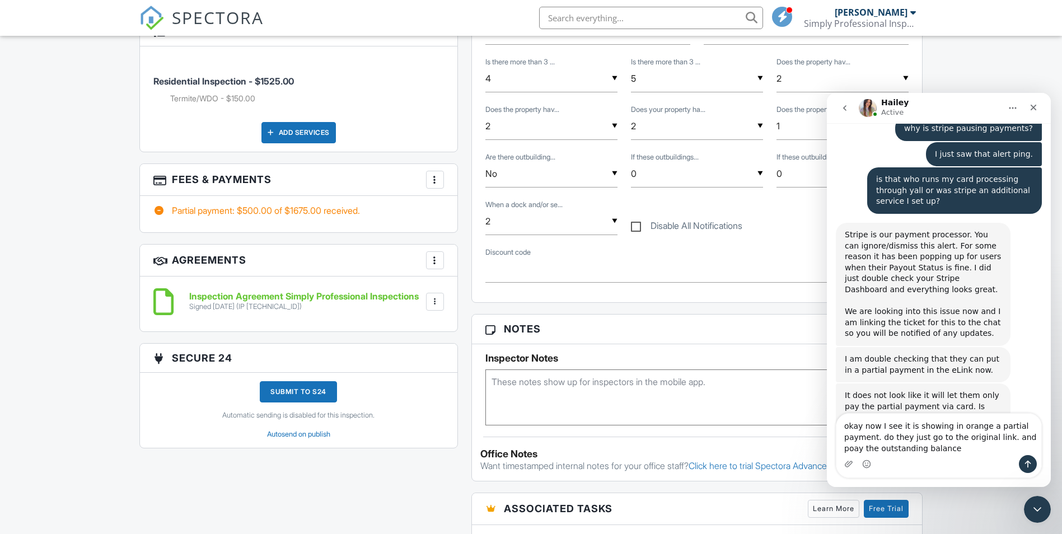
type textarea "okay now I see it is showing in orange a partial payment. do they just go to th…"
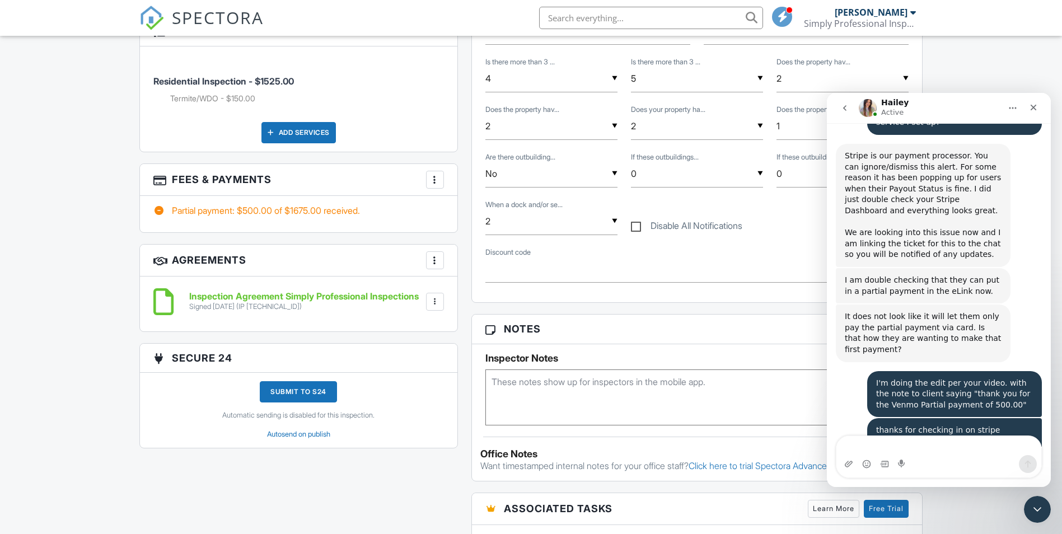
scroll to position [2278, 0]
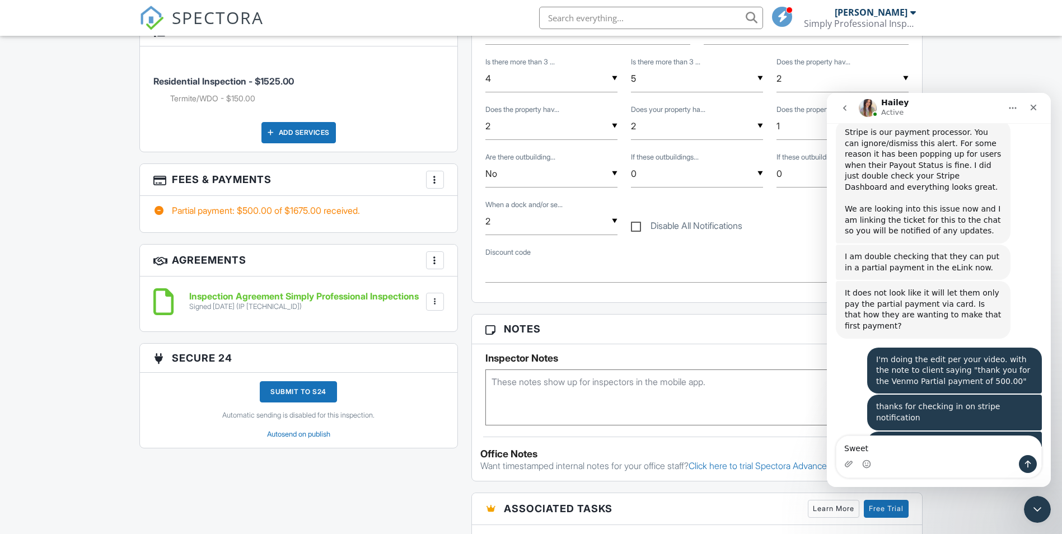
type textarea "Sweet!"
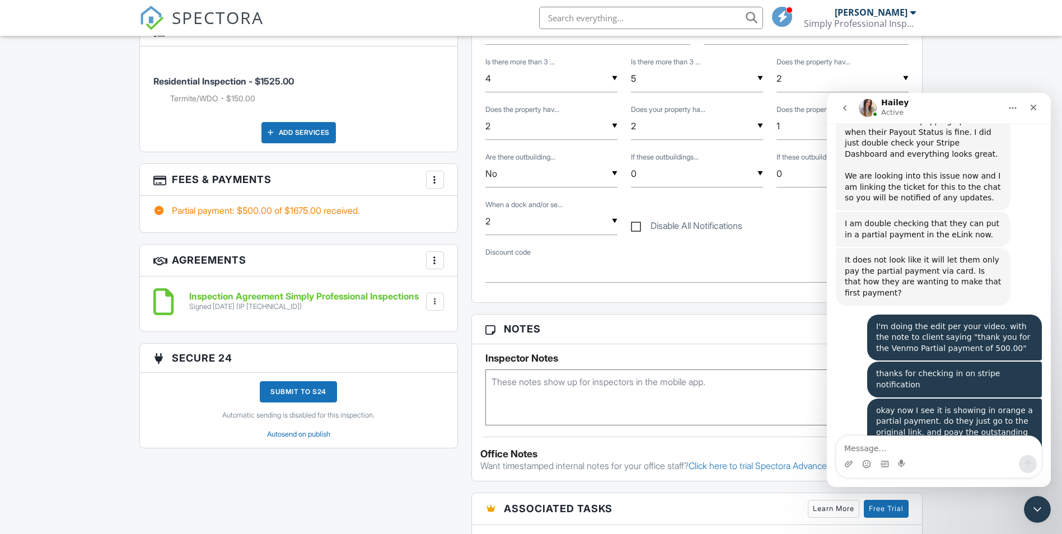
click at [933, 443] on textarea "Message…" at bounding box center [938, 445] width 205 height 19
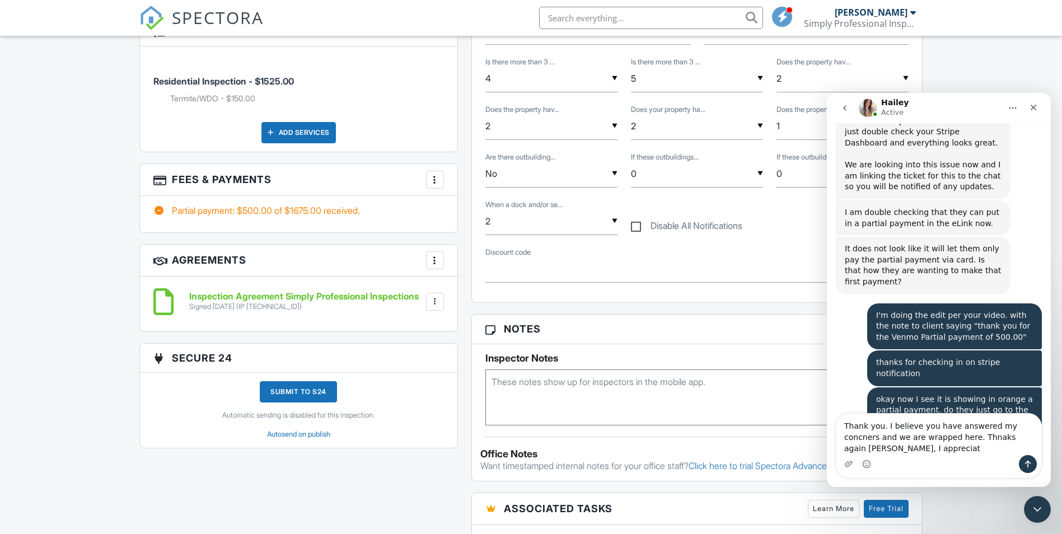
scroll to position [2333, 0]
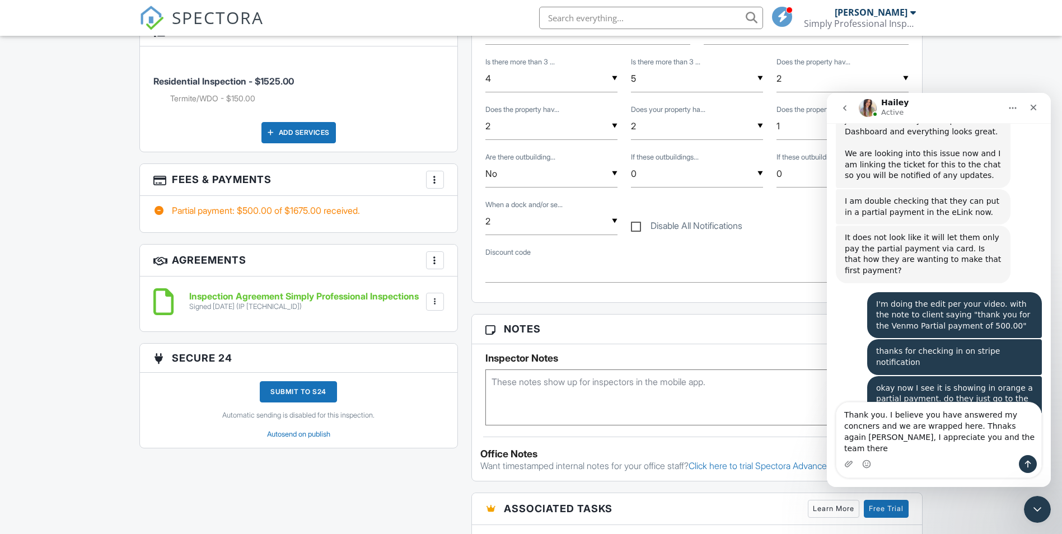
type textarea "Thank you. I believe you have answered my concners and we are wrapped here. Thn…"
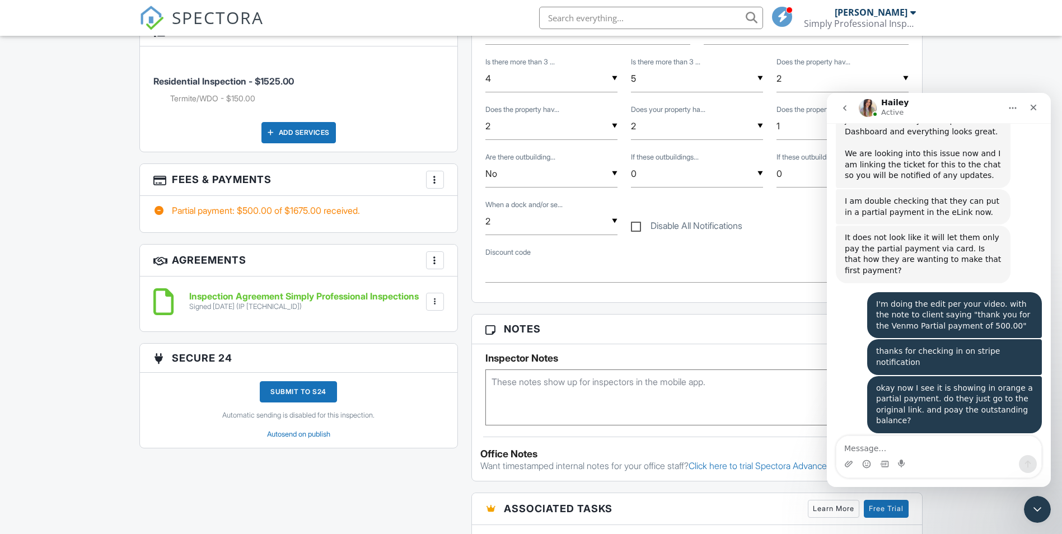
scroll to position [2369, 0]
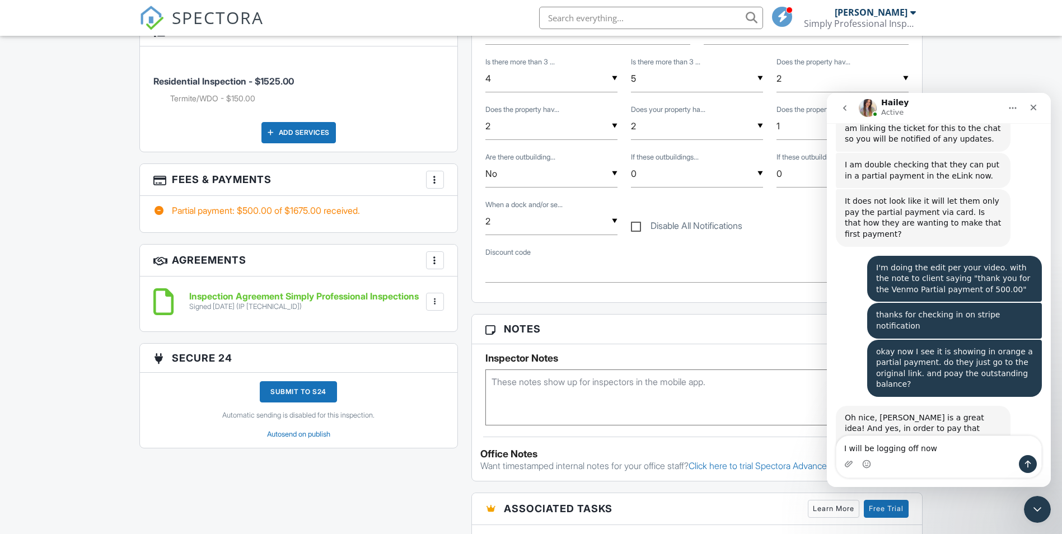
type textarea "I will be logging off now."
